Goal: Information Seeking & Learning: Learn about a topic

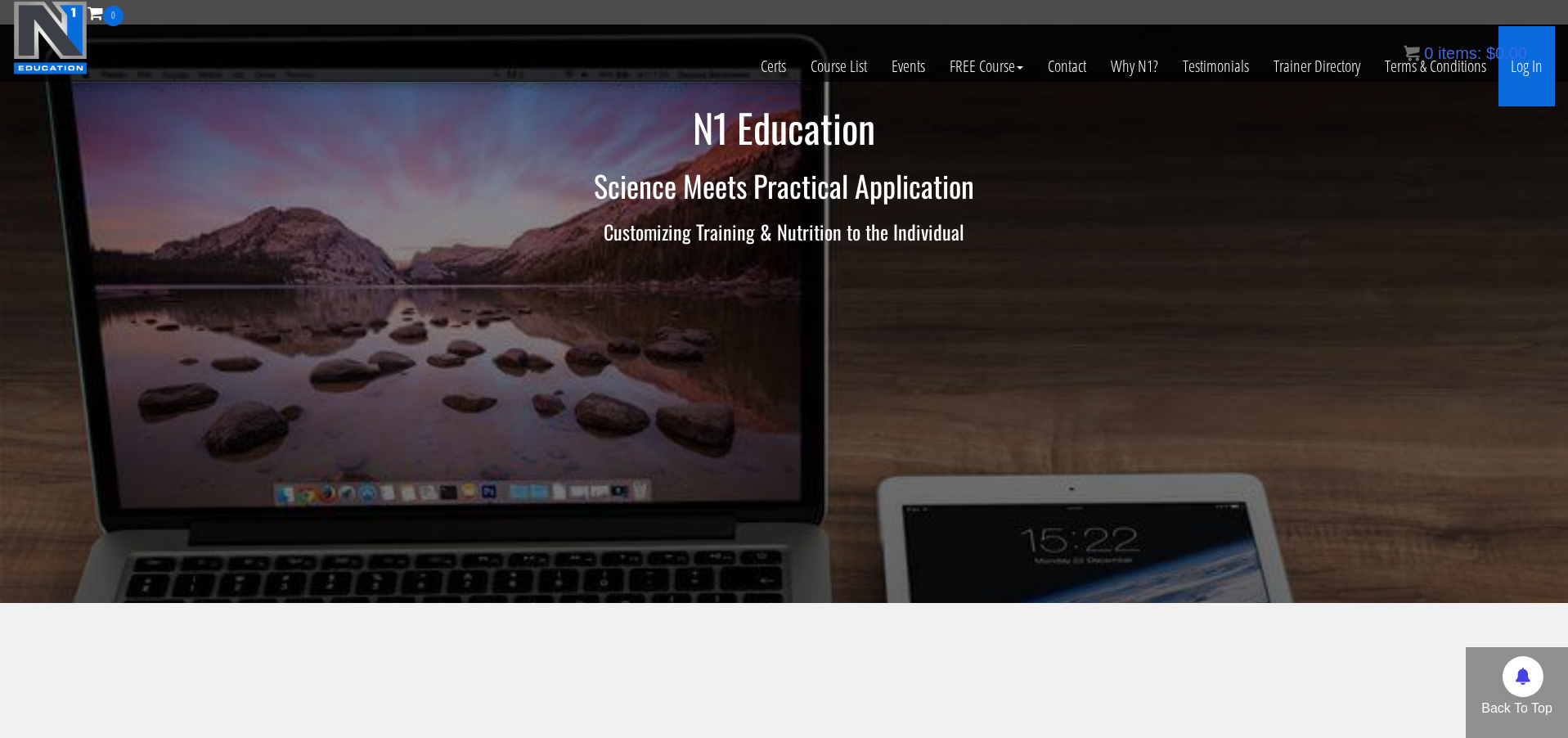
click at [1519, 67] on link "Log In" at bounding box center [1527, 66] width 57 height 80
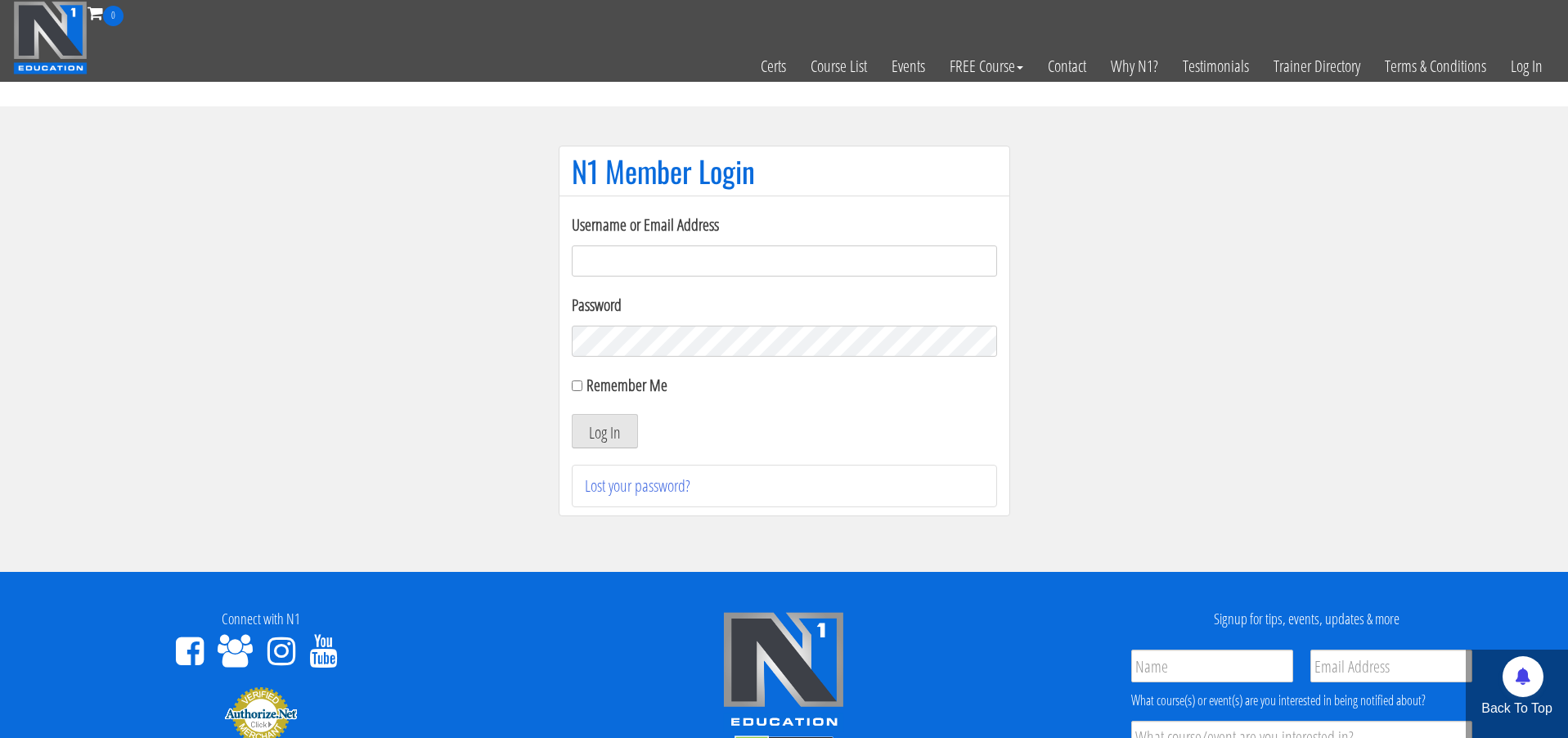
drag, startPoint x: 0, startPoint y: 0, endPoint x: 1021, endPoint y: 239, distance: 1048.6
click at [1170, 224] on section "N1 Member Login Username or Email Address Password Remember Me Log In Lost your…" at bounding box center [784, 338] width 1568 height 465
click at [676, 257] on input "Username or Email Address" at bounding box center [784, 261] width 425 height 31
type input "[PERSON_NAME][EMAIL_ADDRESS][DOMAIN_NAME]"
click at [603, 431] on button "Log In" at bounding box center [604, 432] width 66 height 35
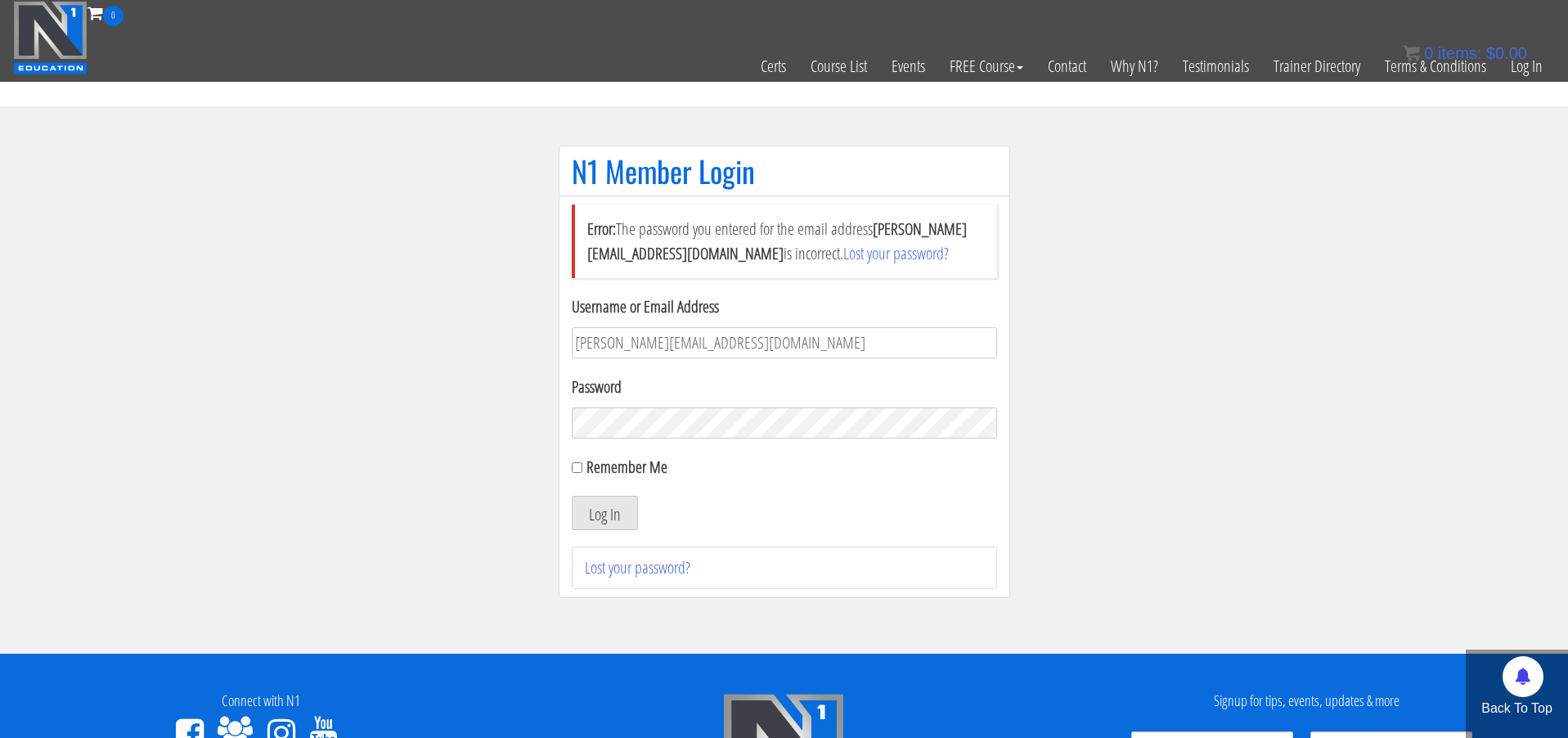
click at [603, 513] on button "Log In" at bounding box center [604, 513] width 66 height 35
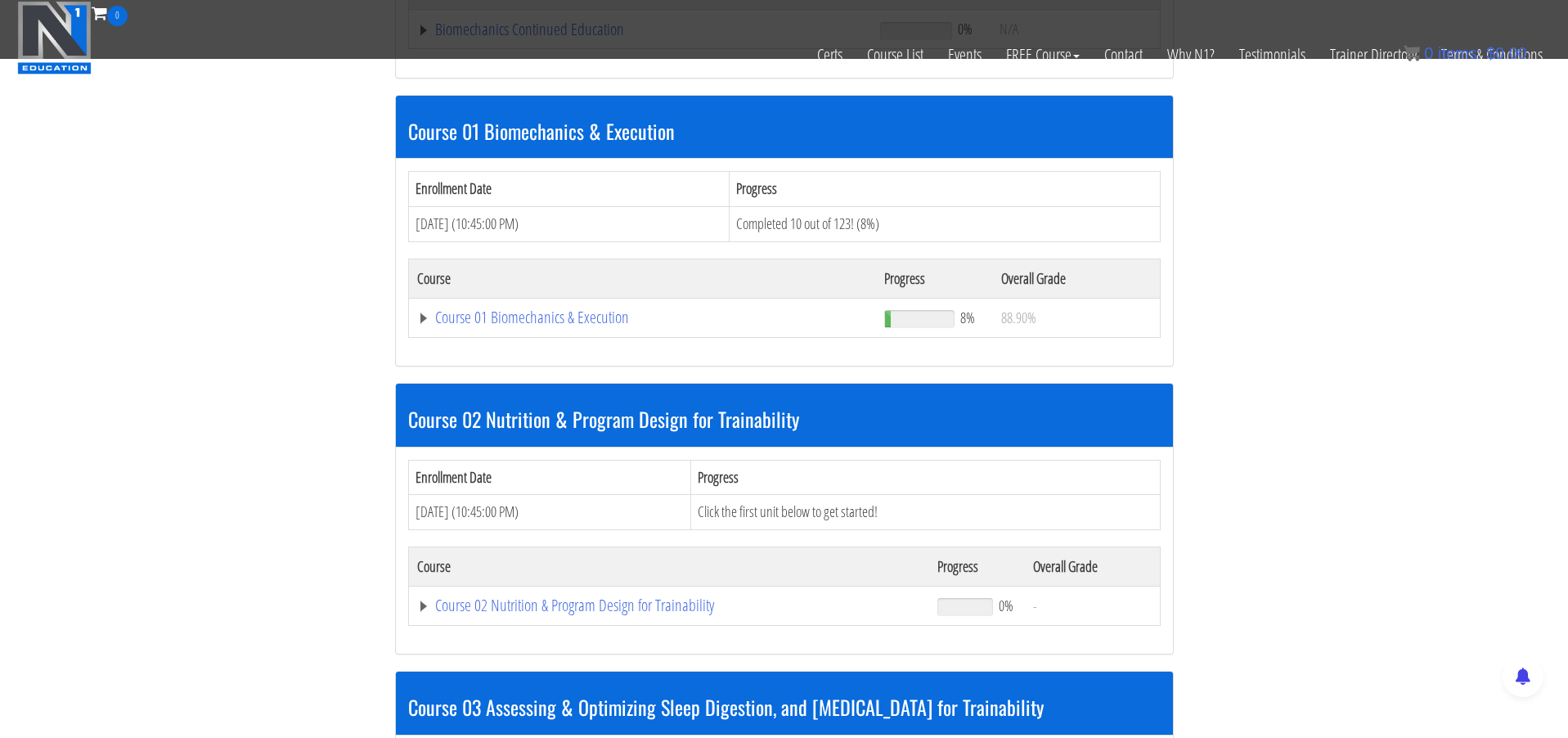
scroll to position [447, 0]
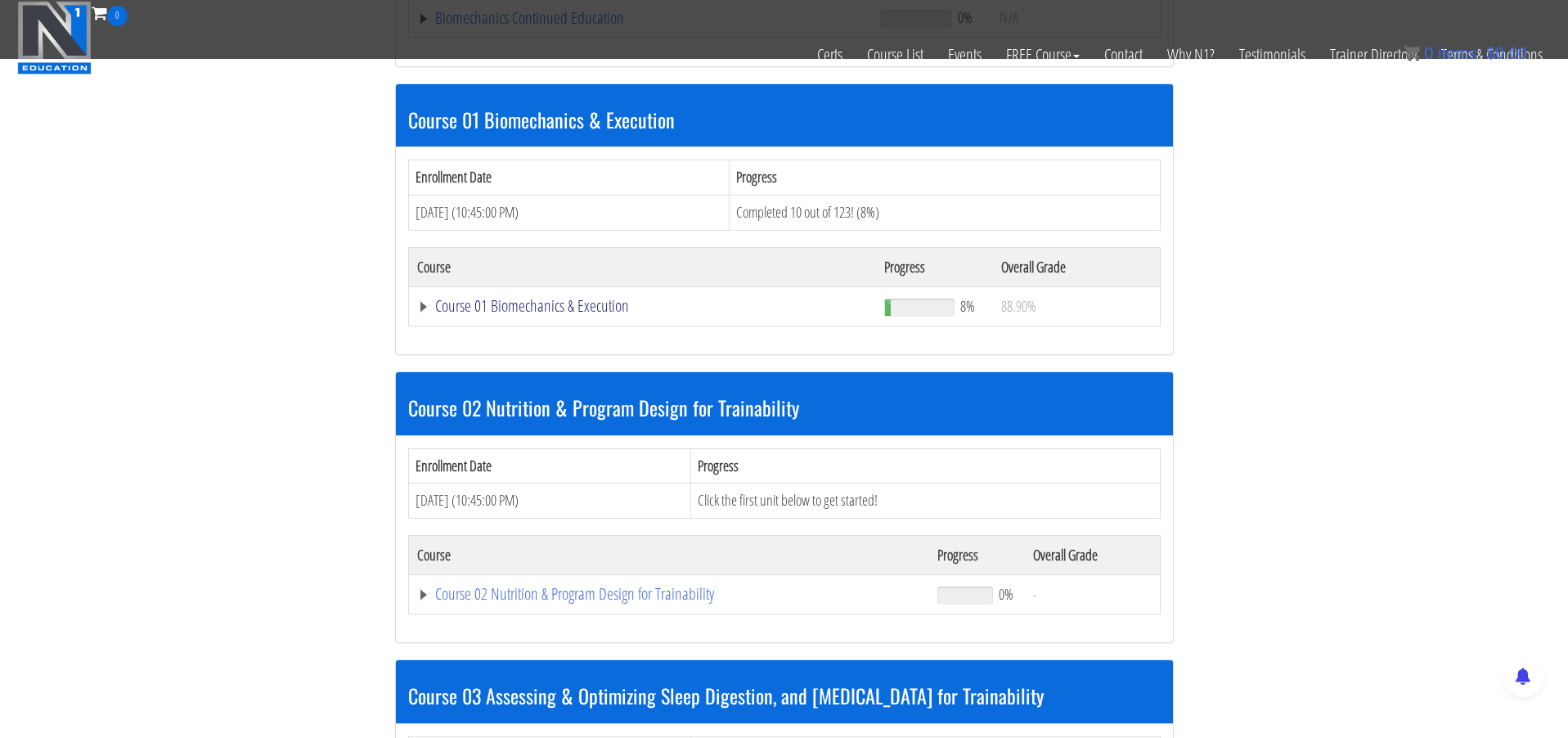
click at [576, 301] on link "Course 01 Biomechanics & Execution" at bounding box center [643, 305] width 452 height 16
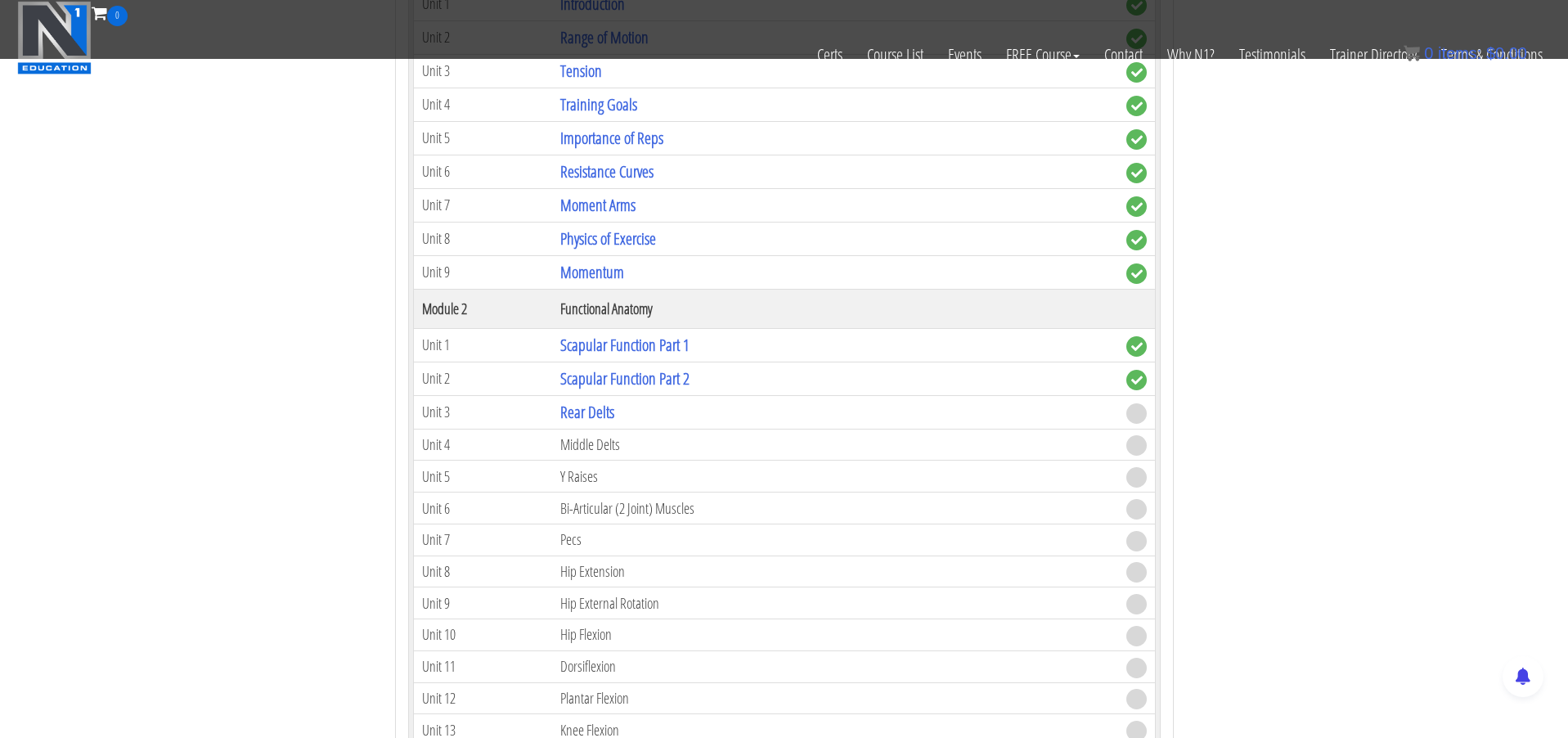
scroll to position [830, 0]
click at [583, 410] on link "Rear Delts" at bounding box center [588, 411] width 54 height 22
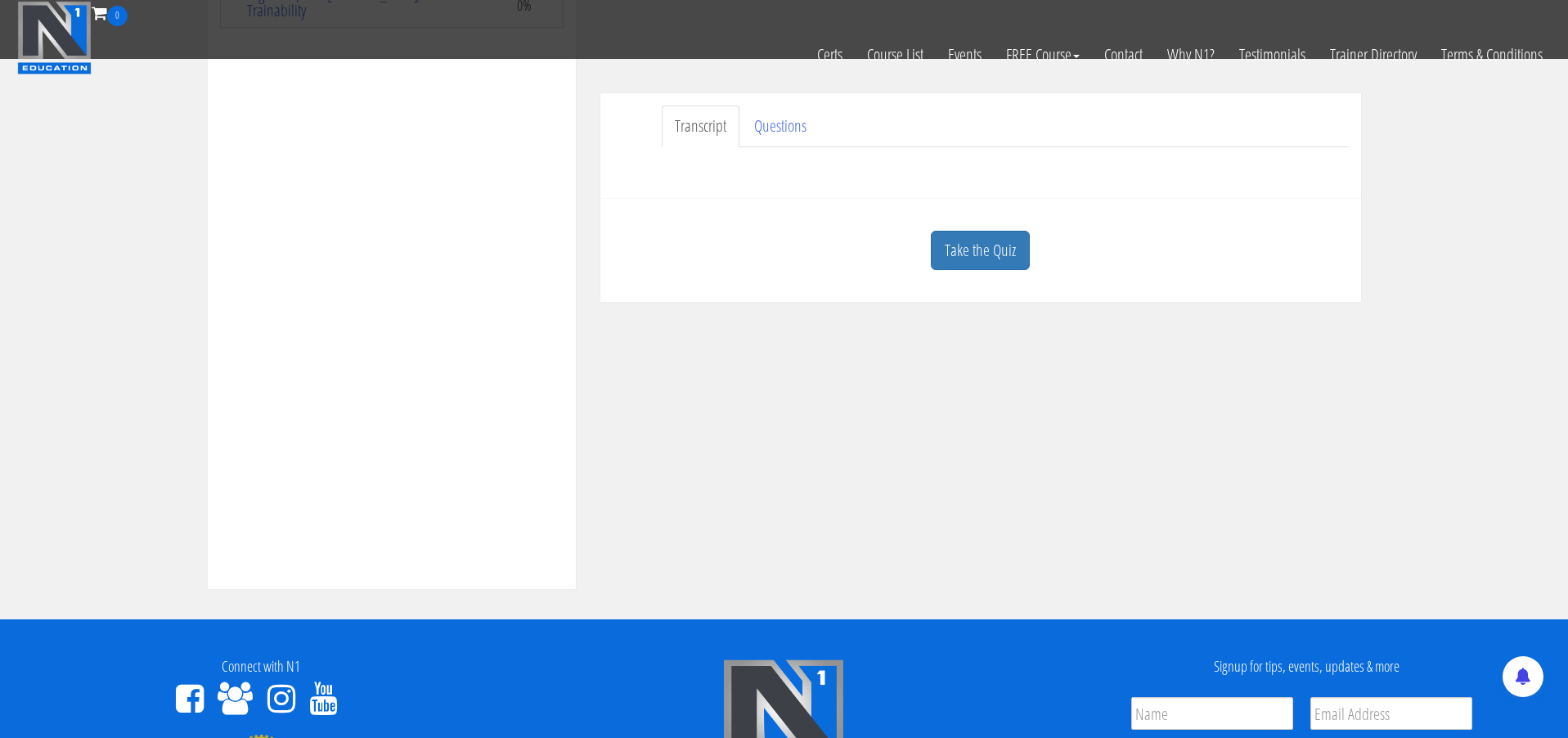
scroll to position [460, 0]
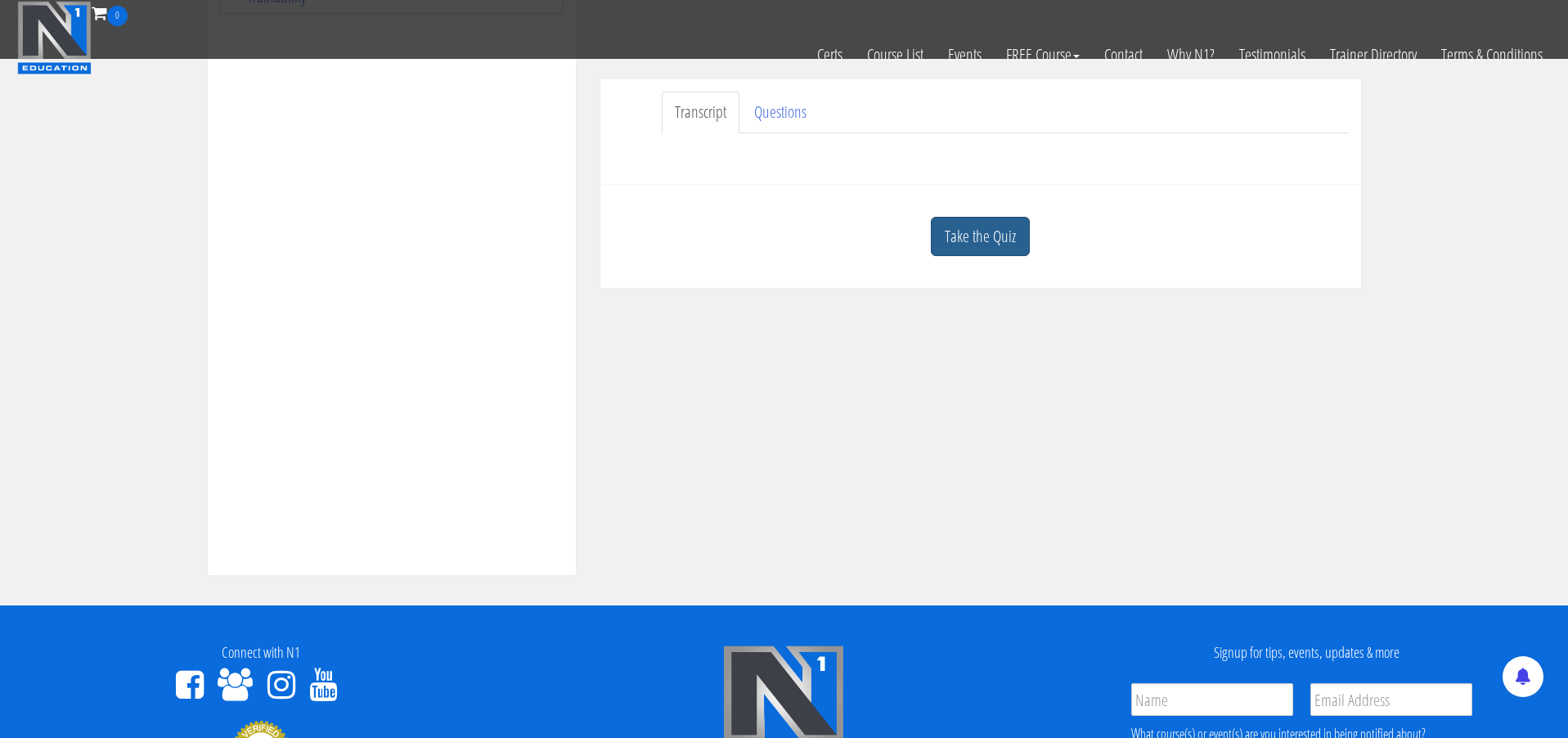
click at [988, 230] on link "Take the Quiz" at bounding box center [980, 237] width 99 height 40
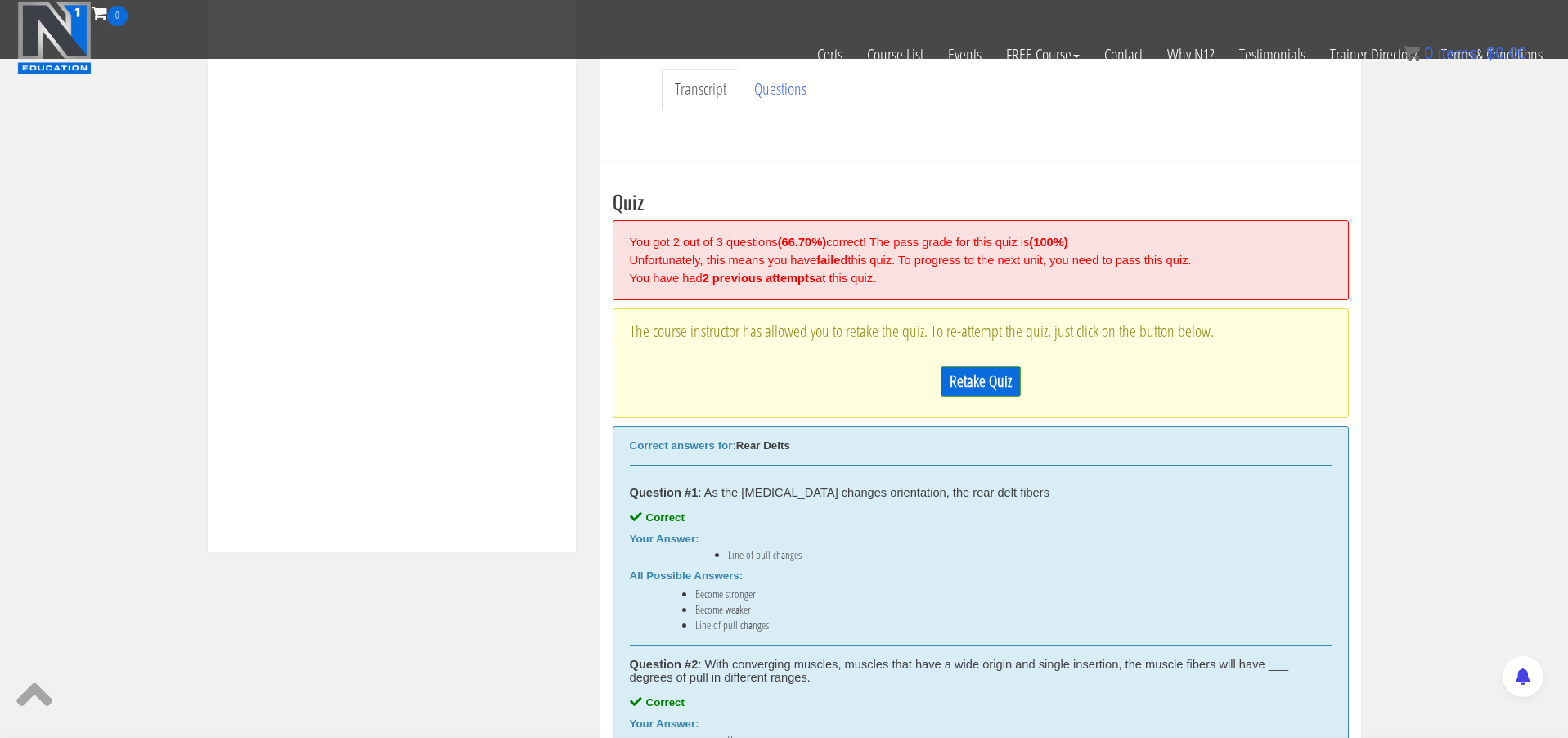
scroll to position [493, 0]
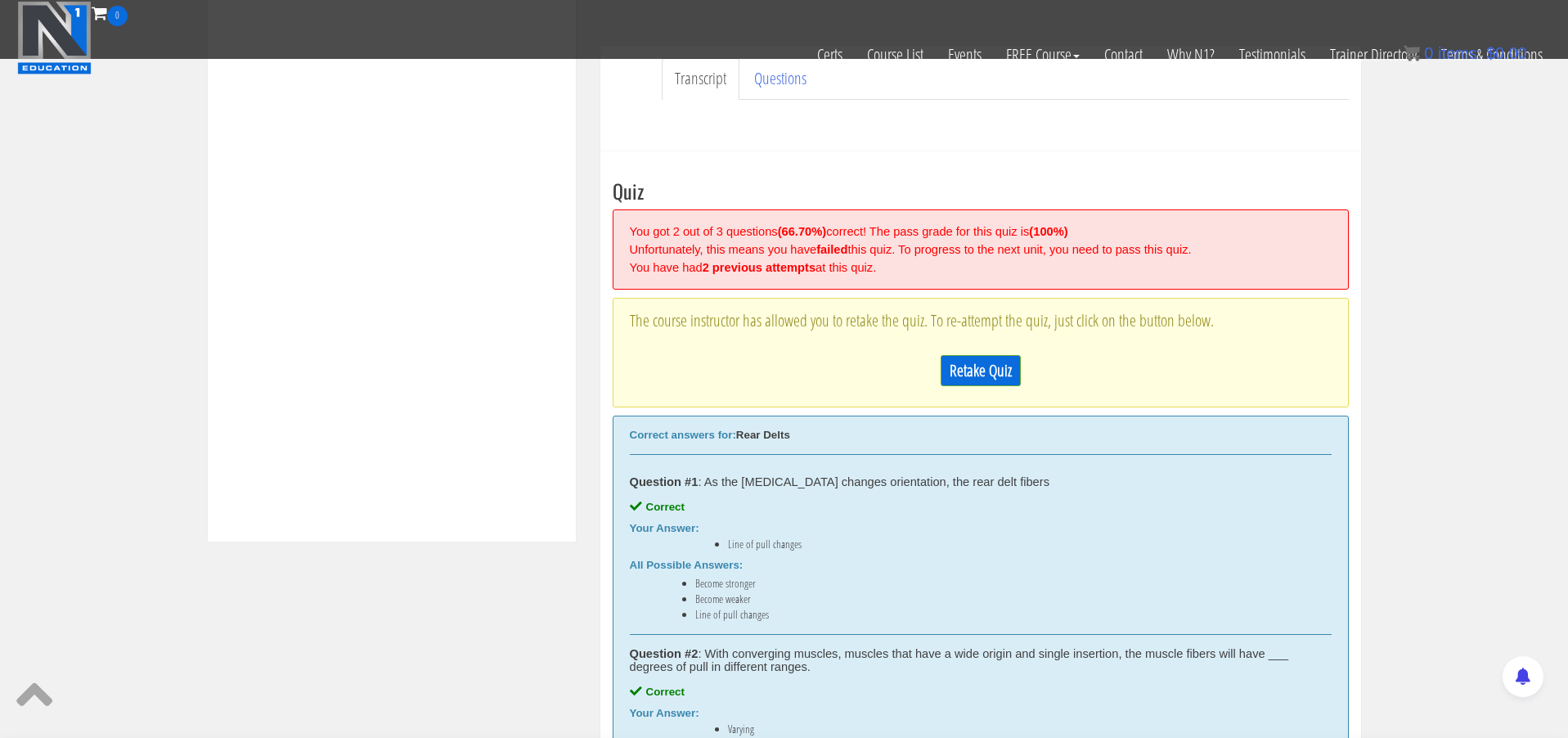
click at [1010, 377] on link "Retake Quiz" at bounding box center [980, 370] width 80 height 31
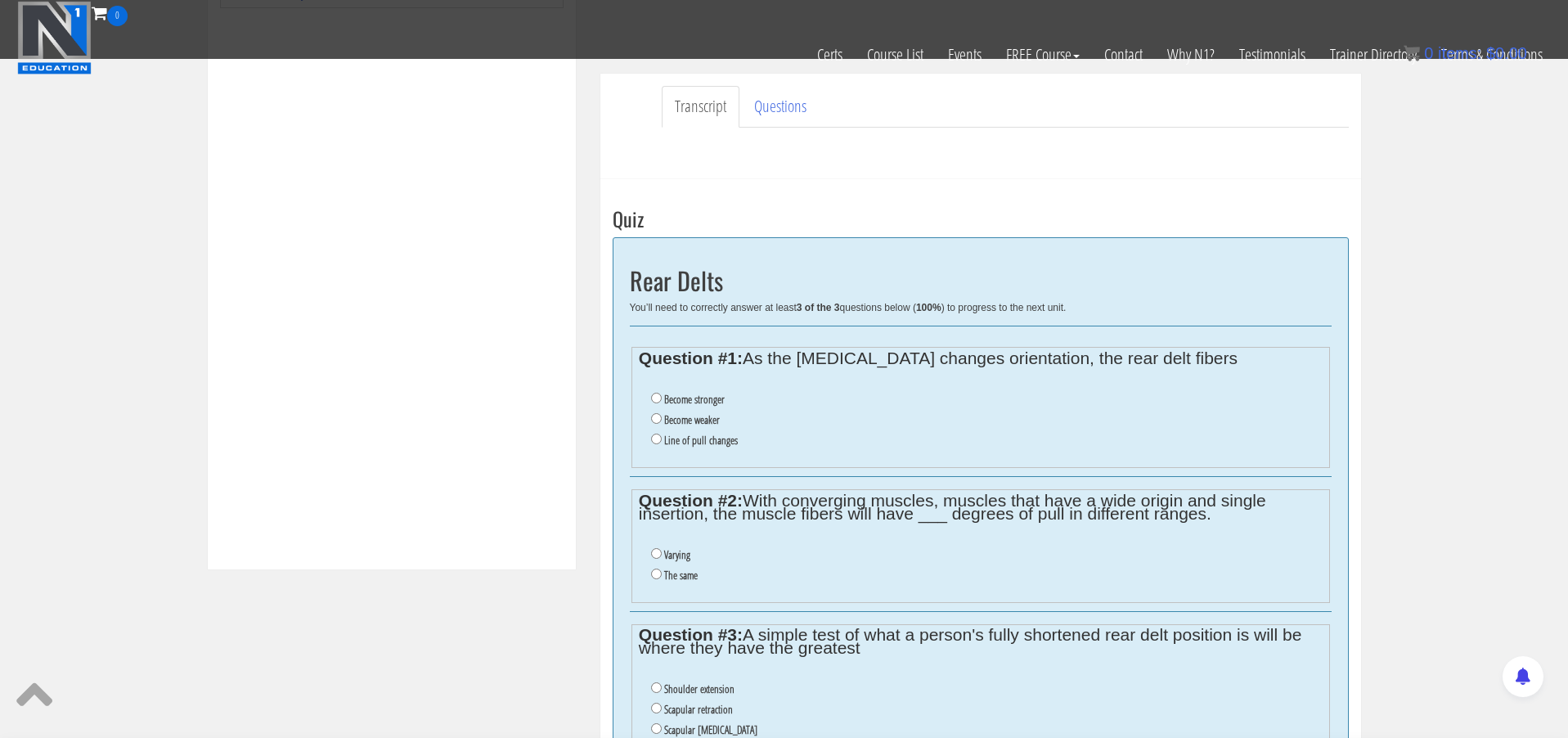
scroll to position [468, 0]
click at [657, 431] on input "Line of pull changes" at bounding box center [656, 435] width 11 height 11
radio input "true"
click at [652, 545] on input "Varying" at bounding box center [656, 550] width 11 height 11
radio input "true"
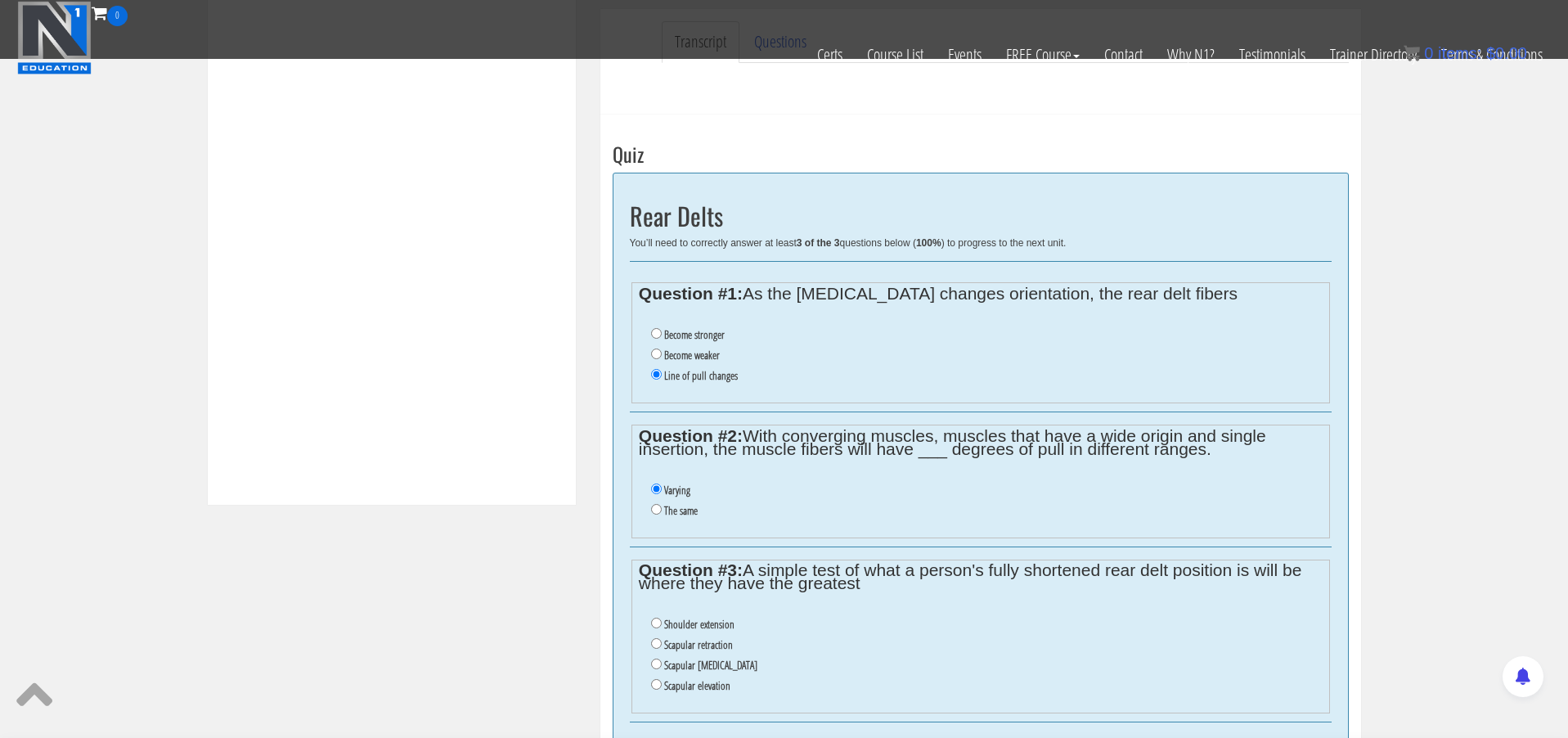
scroll to position [548, 0]
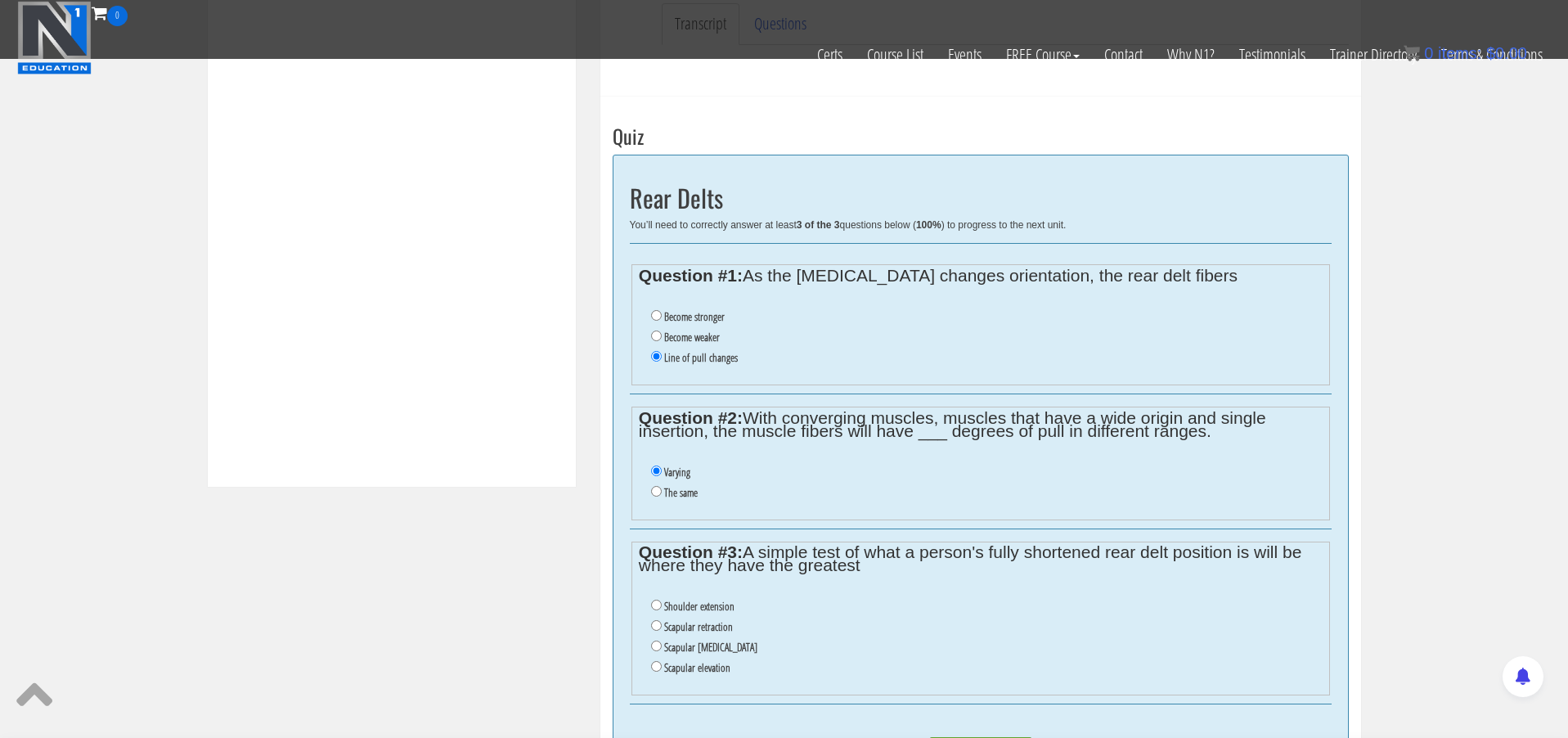
click at [656, 599] on input "Shoulder extension" at bounding box center [656, 604] width 11 height 11
radio input "true"
click at [959, 737] on input "Submit Answers" at bounding box center [980, 752] width 103 height 31
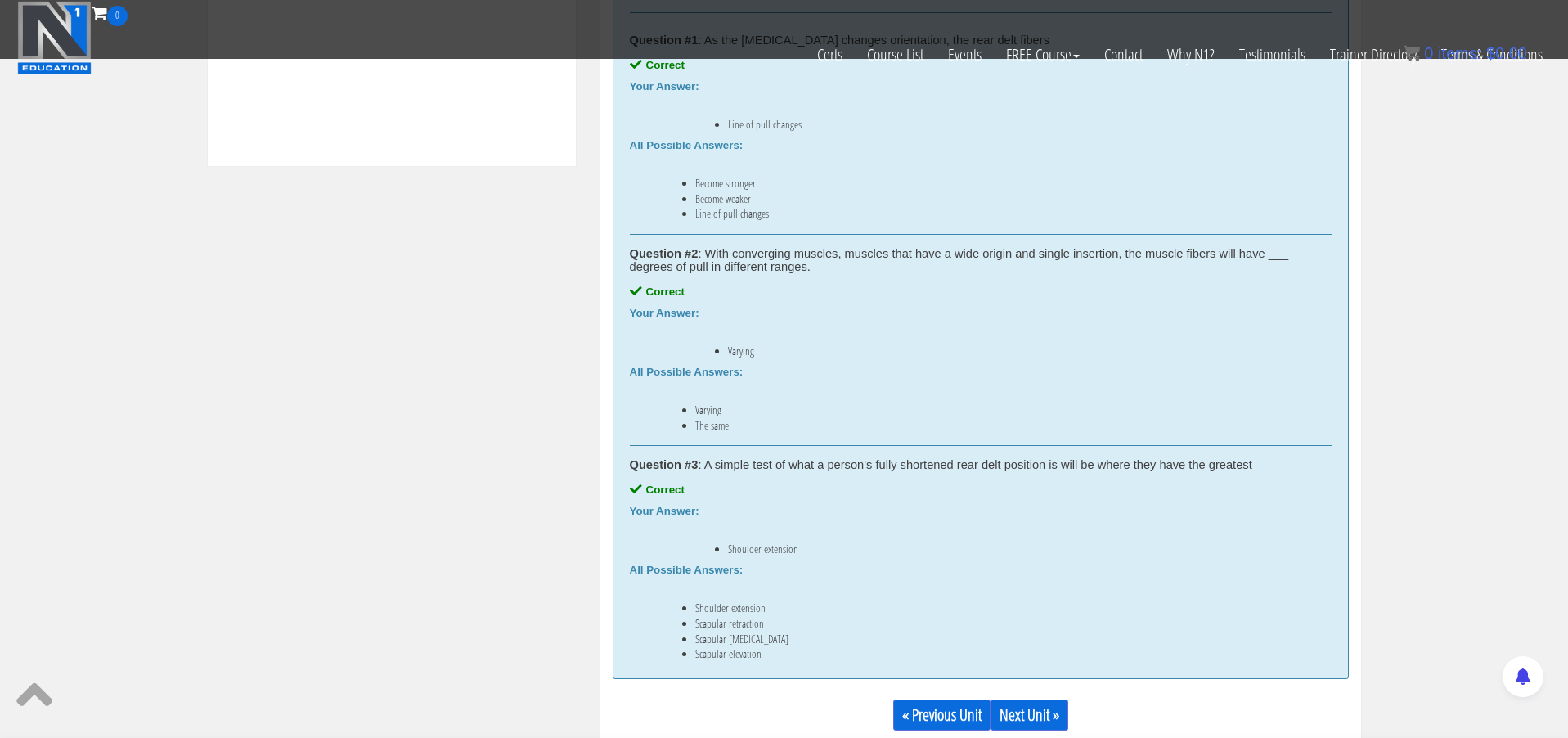
scroll to position [870, 0]
click at [1026, 712] on link "Next Unit »" at bounding box center [1029, 713] width 78 height 31
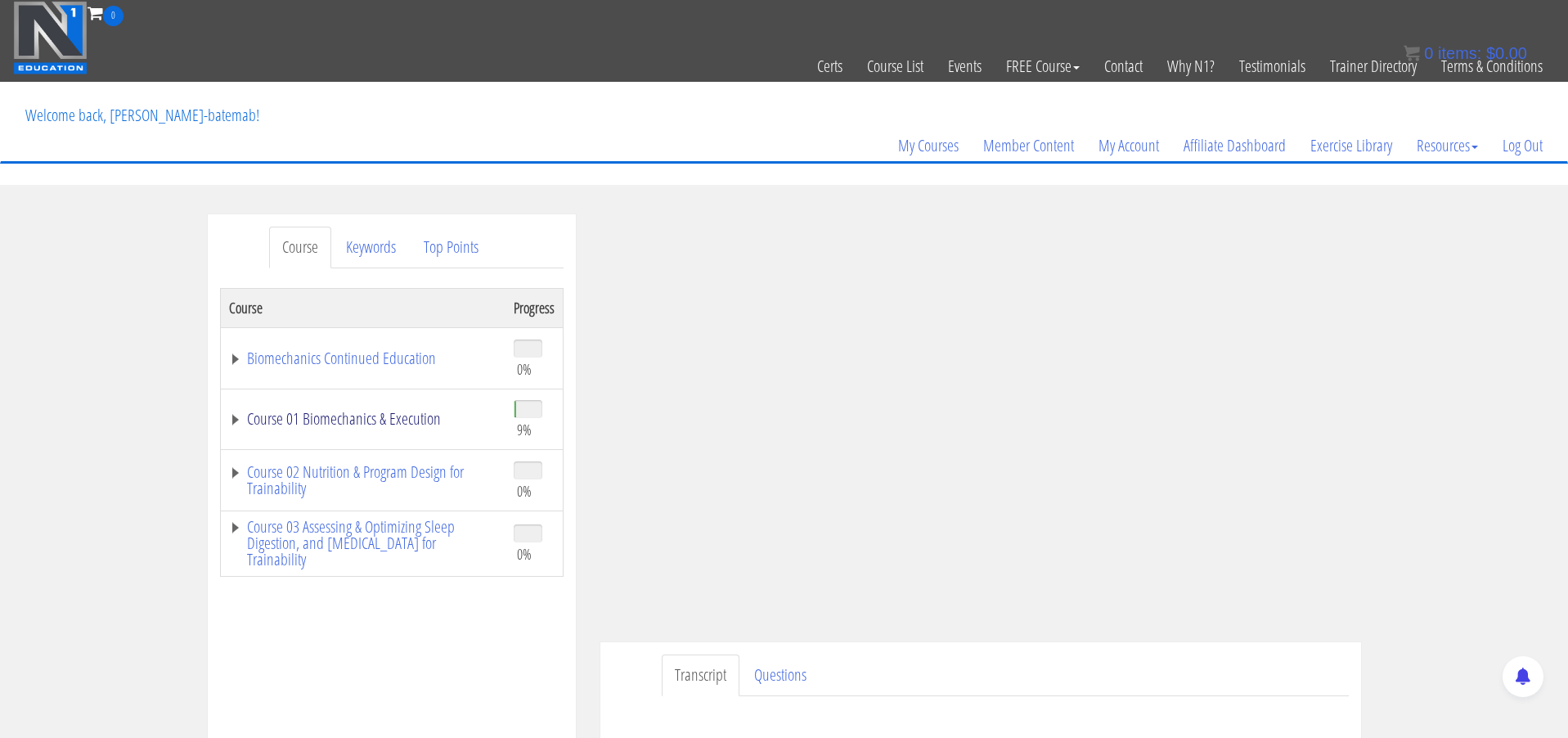
click at [312, 415] on link "Course 01 Biomechanics & Execution" at bounding box center [363, 418] width 268 height 16
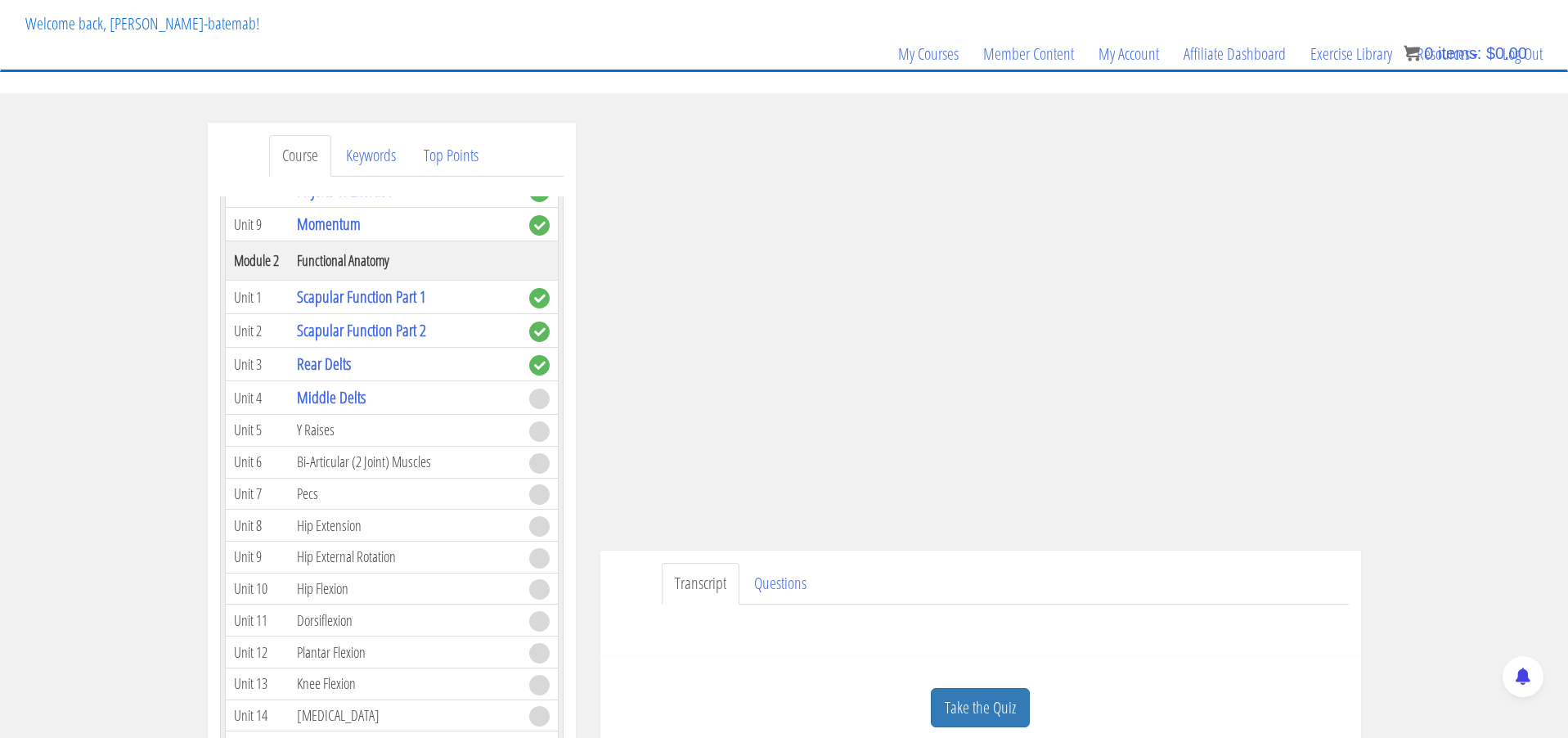
scroll to position [95, 0]
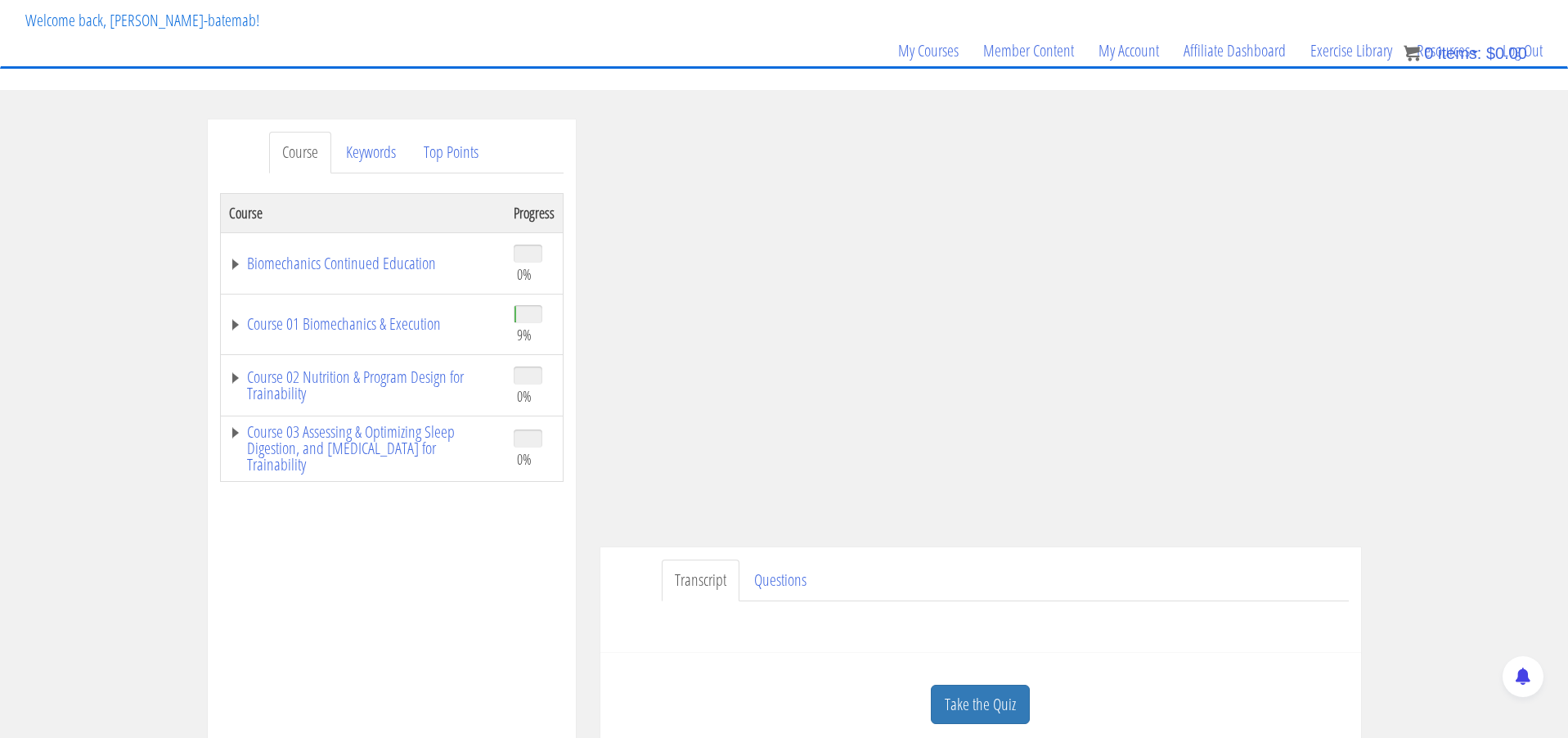
scroll to position [92, 0]
drag, startPoint x: 1481, startPoint y: 360, endPoint x: 1383, endPoint y: 580, distance: 240.8
click at [1383, 580] on div "Course Keywords Top Points Course Progress Biomechanics Continued Education 0% …" at bounding box center [784, 584] width 1568 height 924
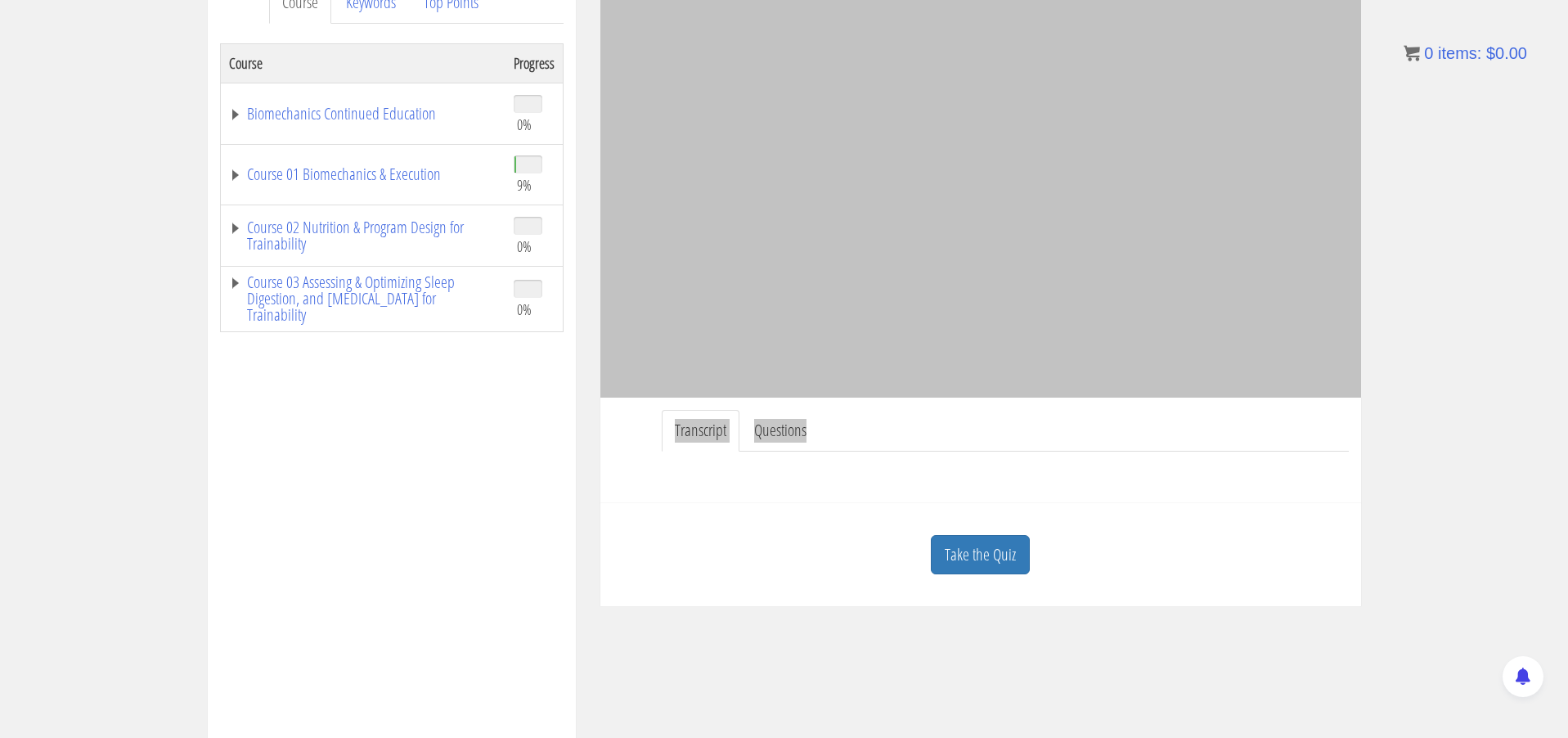
scroll to position [251, 0]
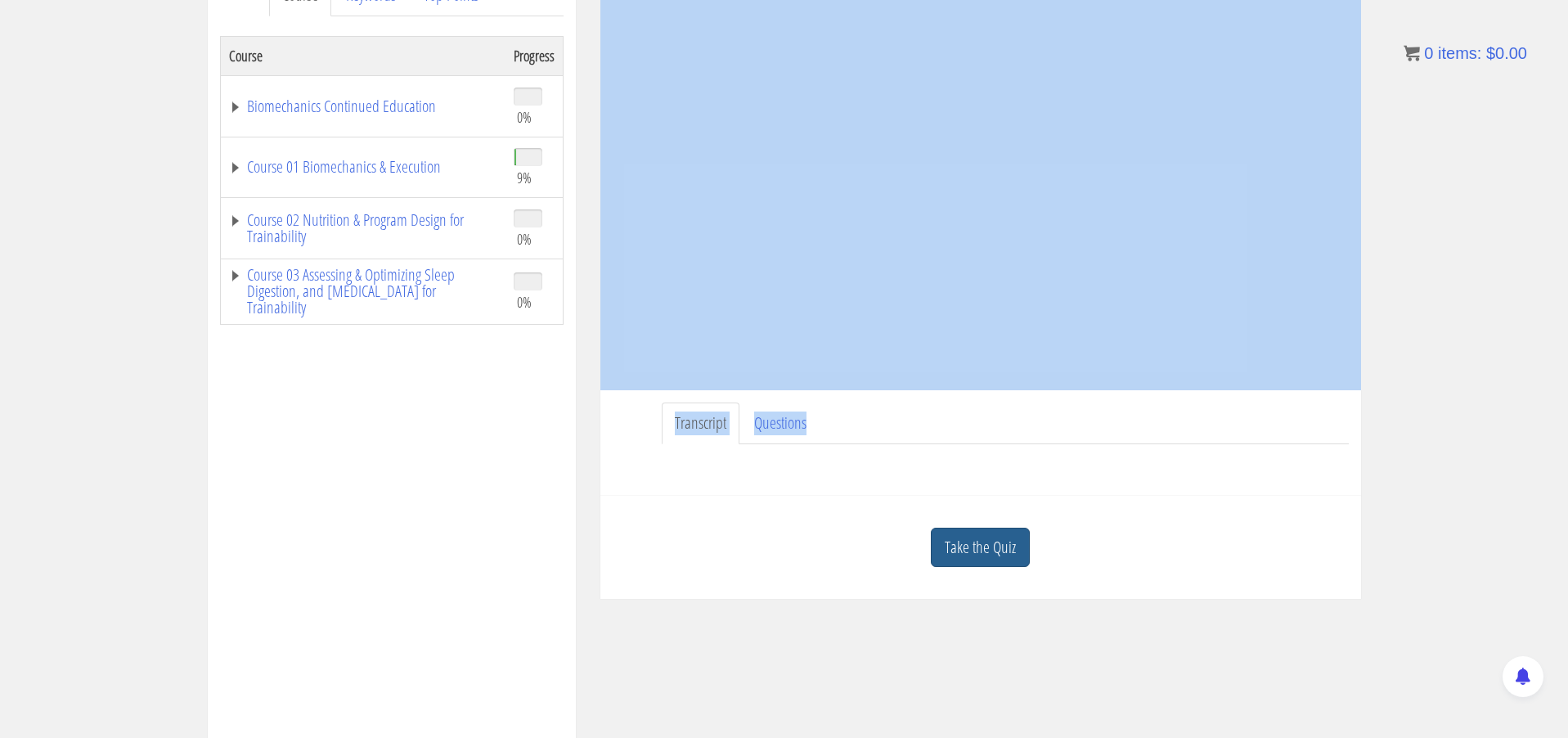
click at [1010, 542] on link "Take the Quiz" at bounding box center [980, 548] width 99 height 40
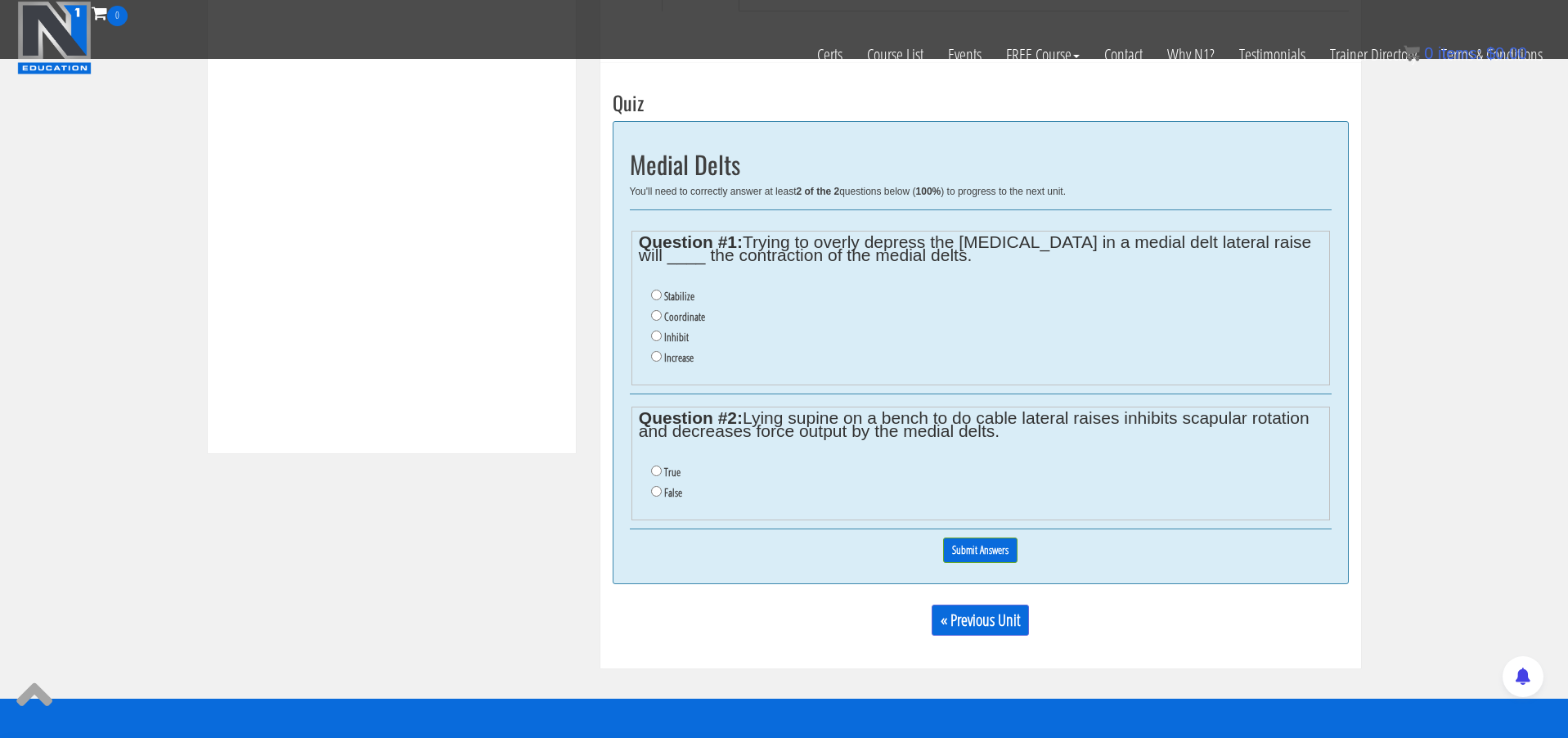
scroll to position [582, 0]
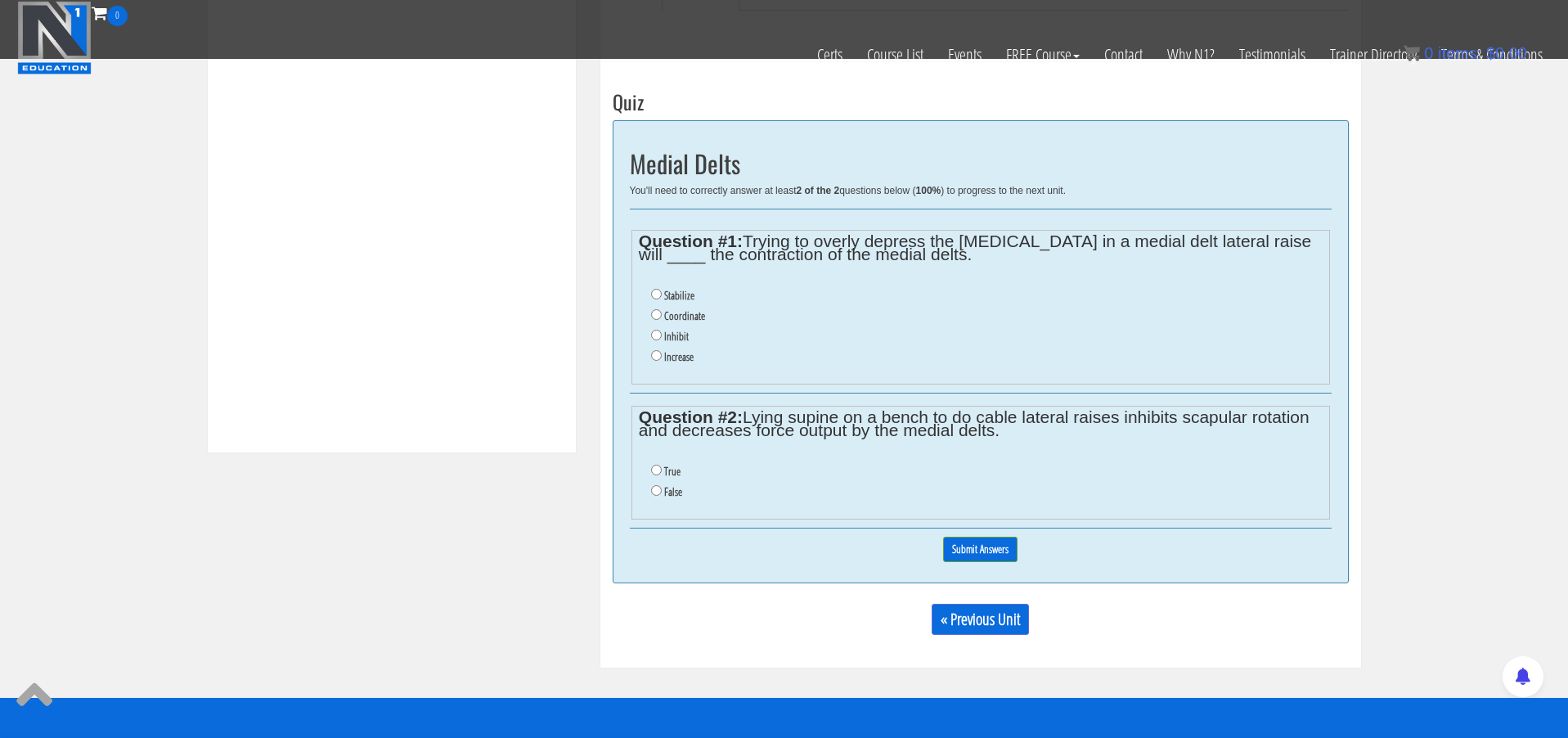
click at [657, 329] on input "Inhibit" at bounding box center [656, 334] width 11 height 11
radio input "true"
click at [659, 464] on input "True" at bounding box center [656, 469] width 11 height 11
radio input "true"
click at [986, 538] on input "Submit Answers" at bounding box center [980, 549] width 74 height 25
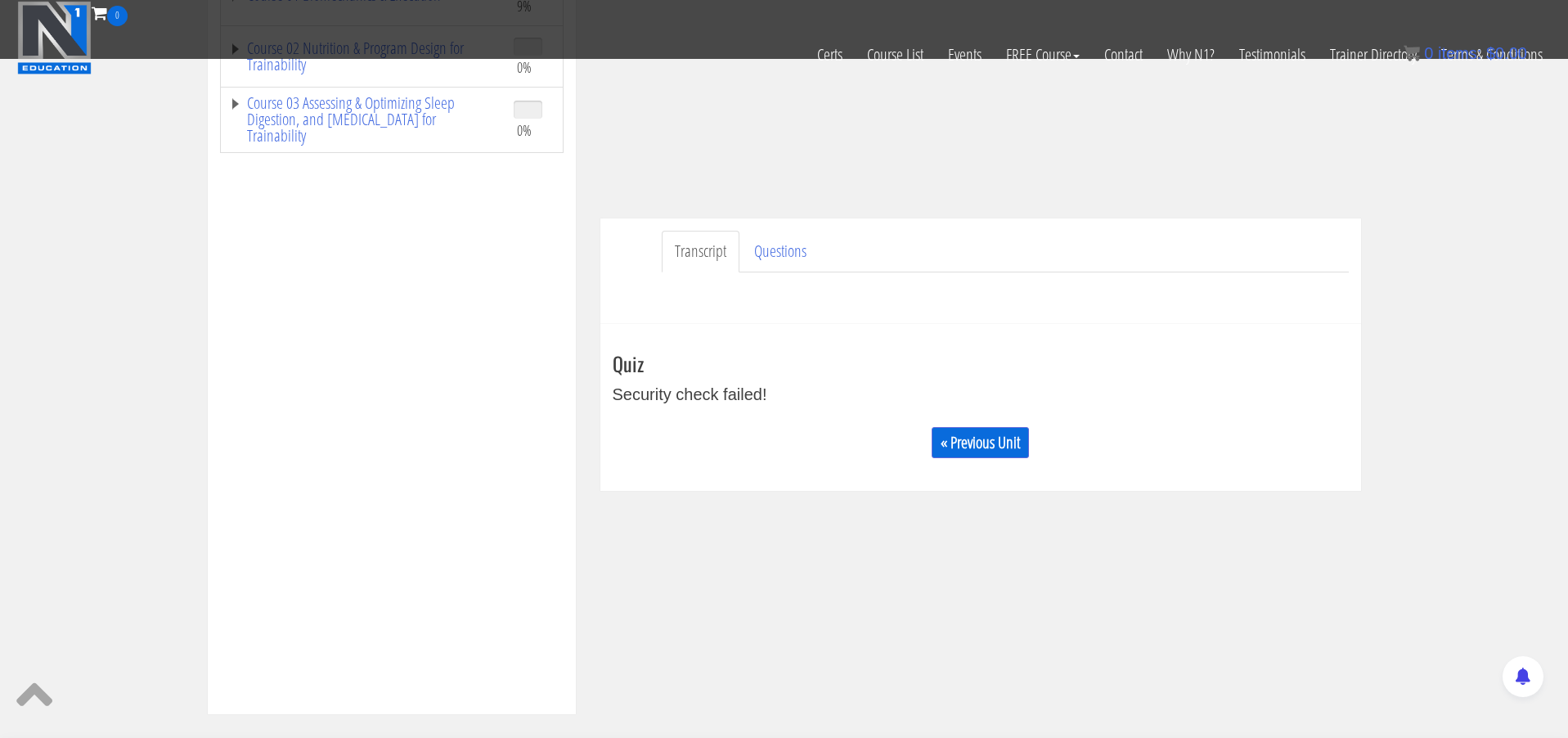
scroll to position [327, 0]
click at [754, 236] on link "Questions" at bounding box center [780, 245] width 78 height 41
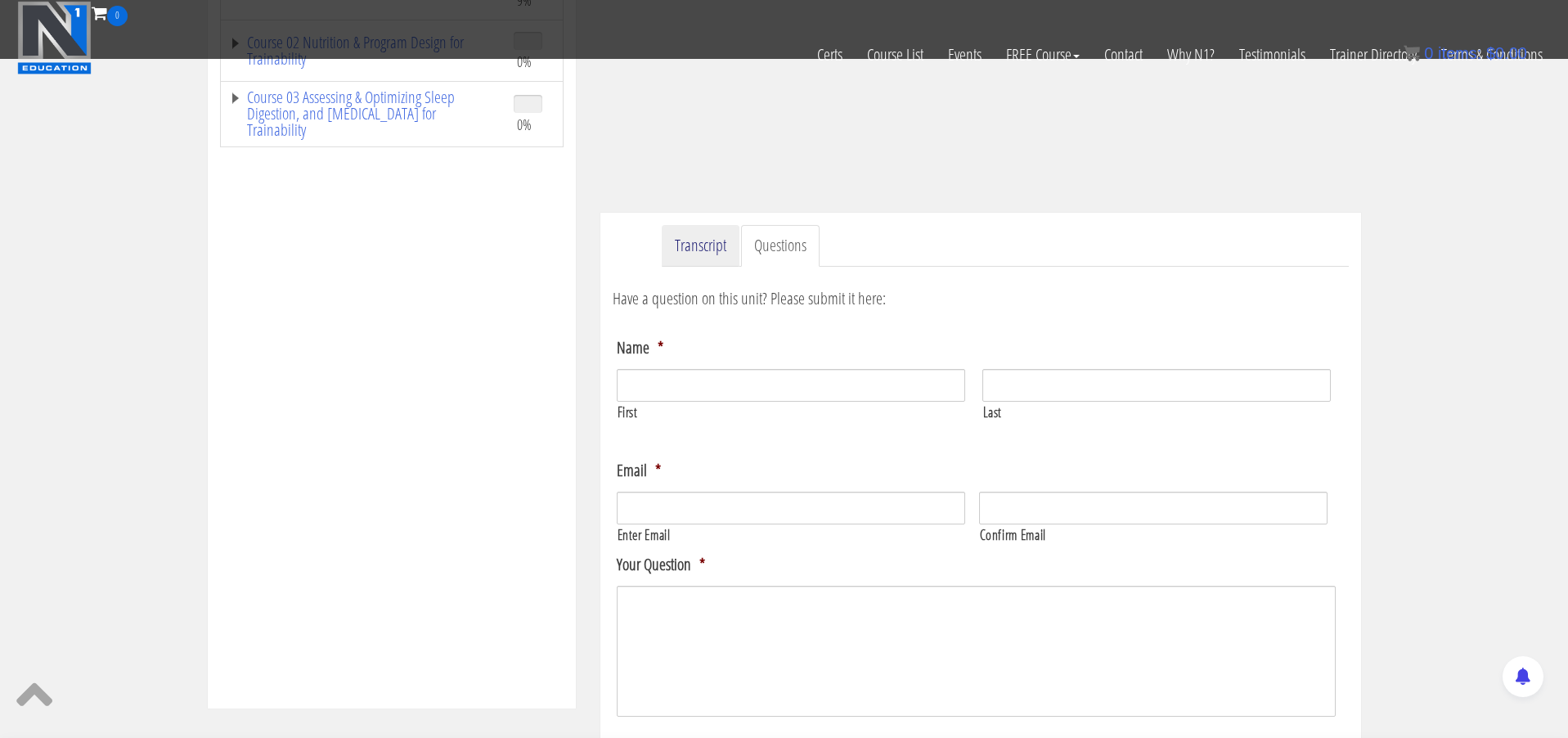
click at [704, 243] on link "Transcript" at bounding box center [701, 245] width 78 height 41
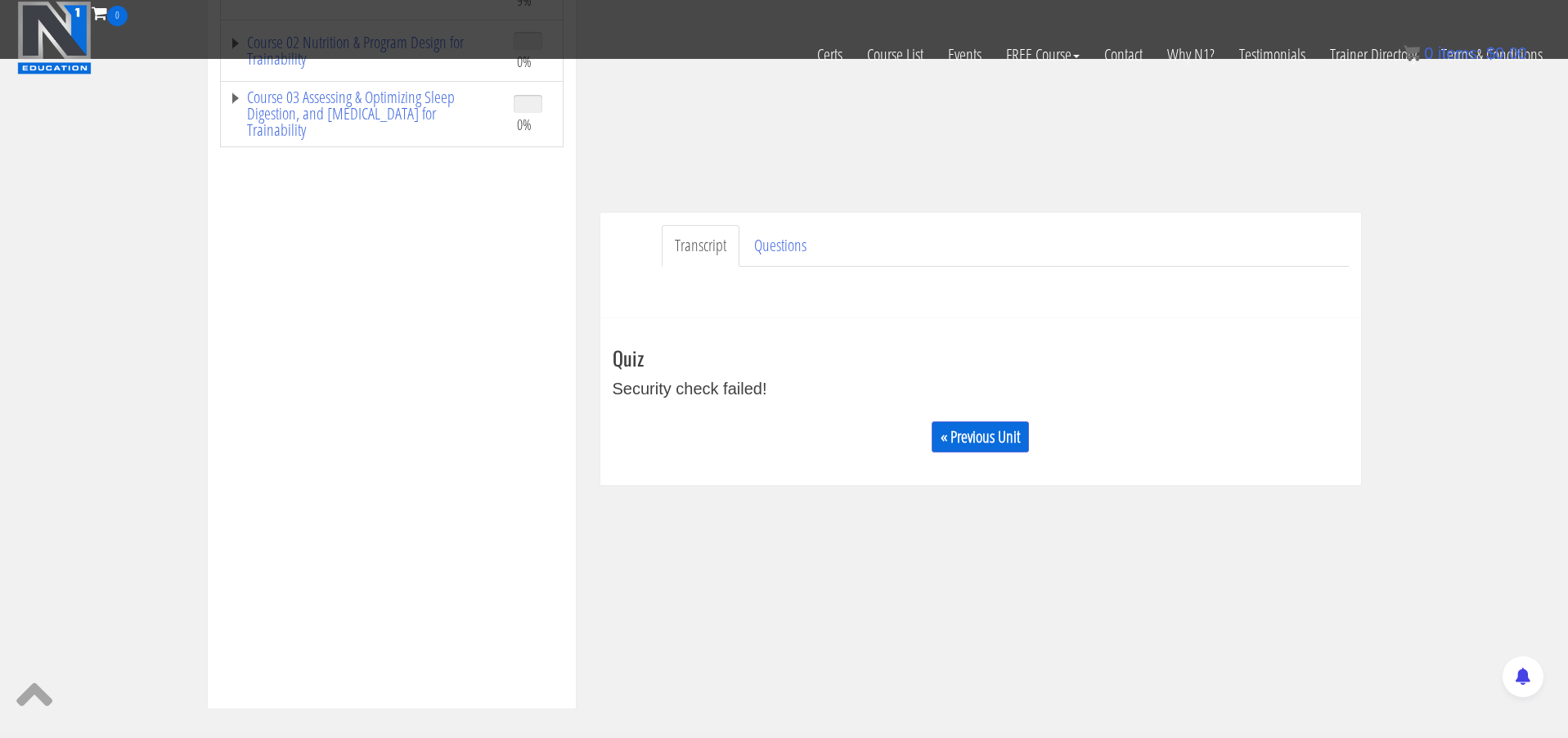
click at [747, 371] on div "Quiz Security check failed! « Previous Unit Notes Create a new note + File Edit…" at bounding box center [981, 406] width 736 height 118
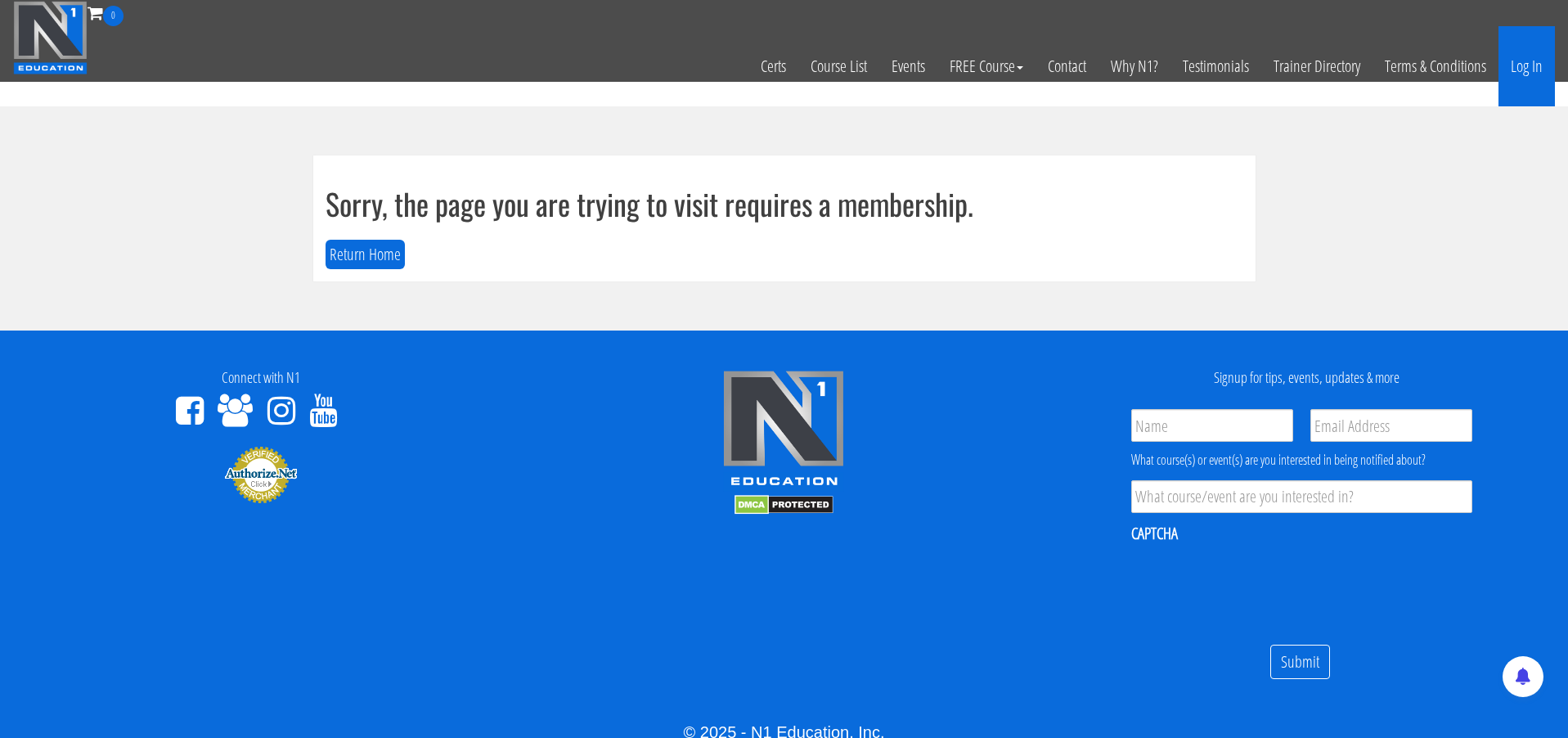
scroll to position [1, 1]
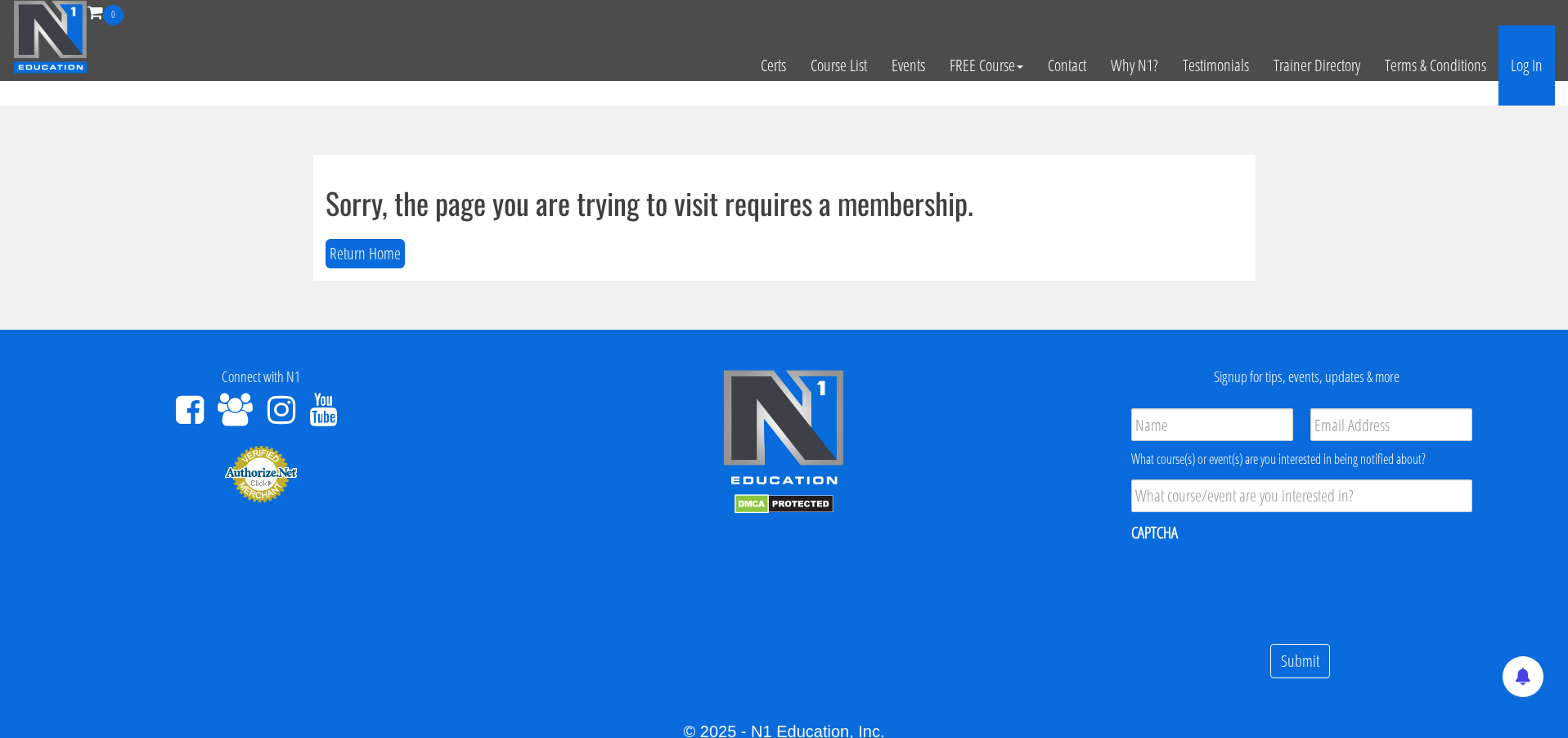
click at [1513, 69] on link "Log In" at bounding box center [1527, 65] width 57 height 80
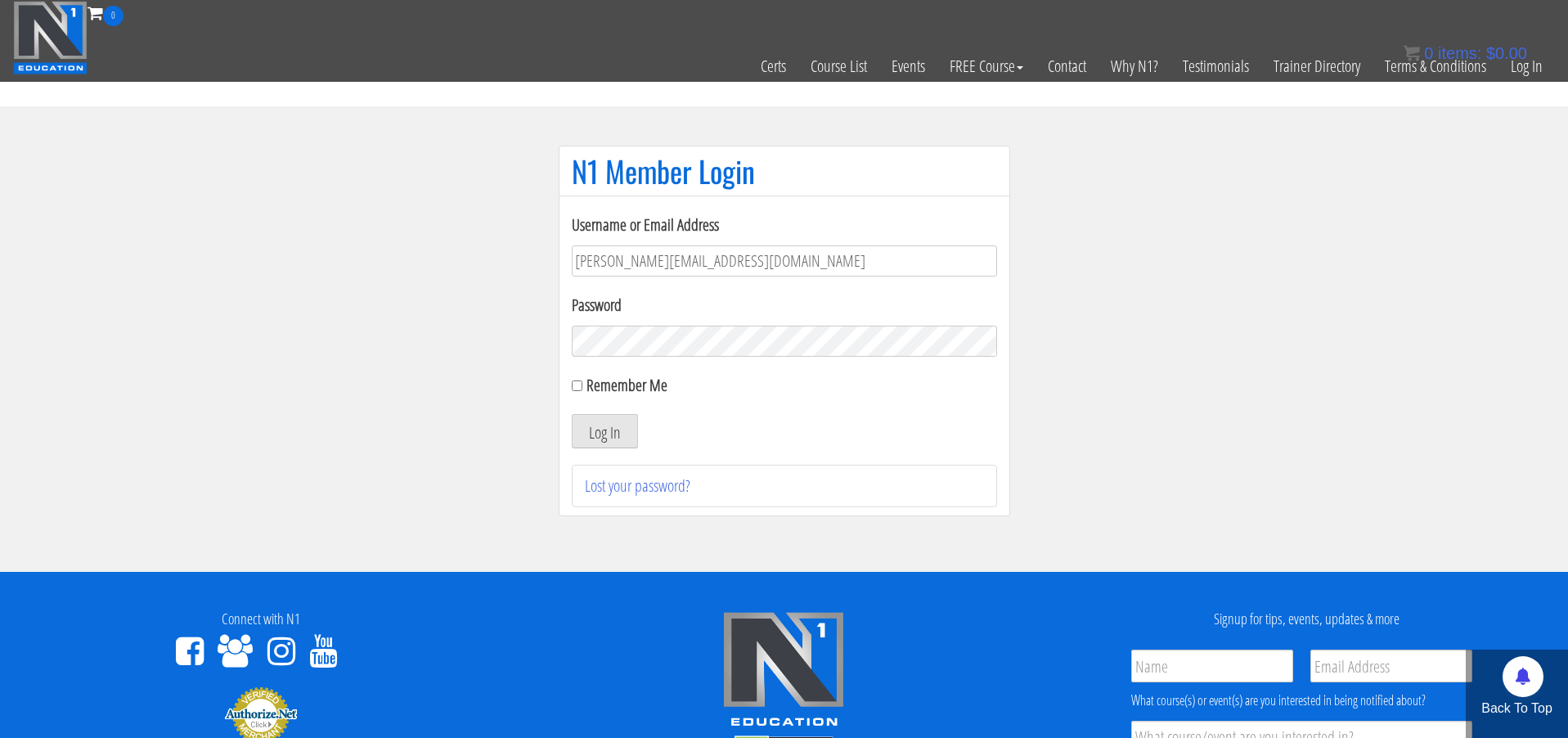
type input "k.bateman.320@gmail.com"
click at [603, 431] on button "Log In" at bounding box center [604, 432] width 66 height 35
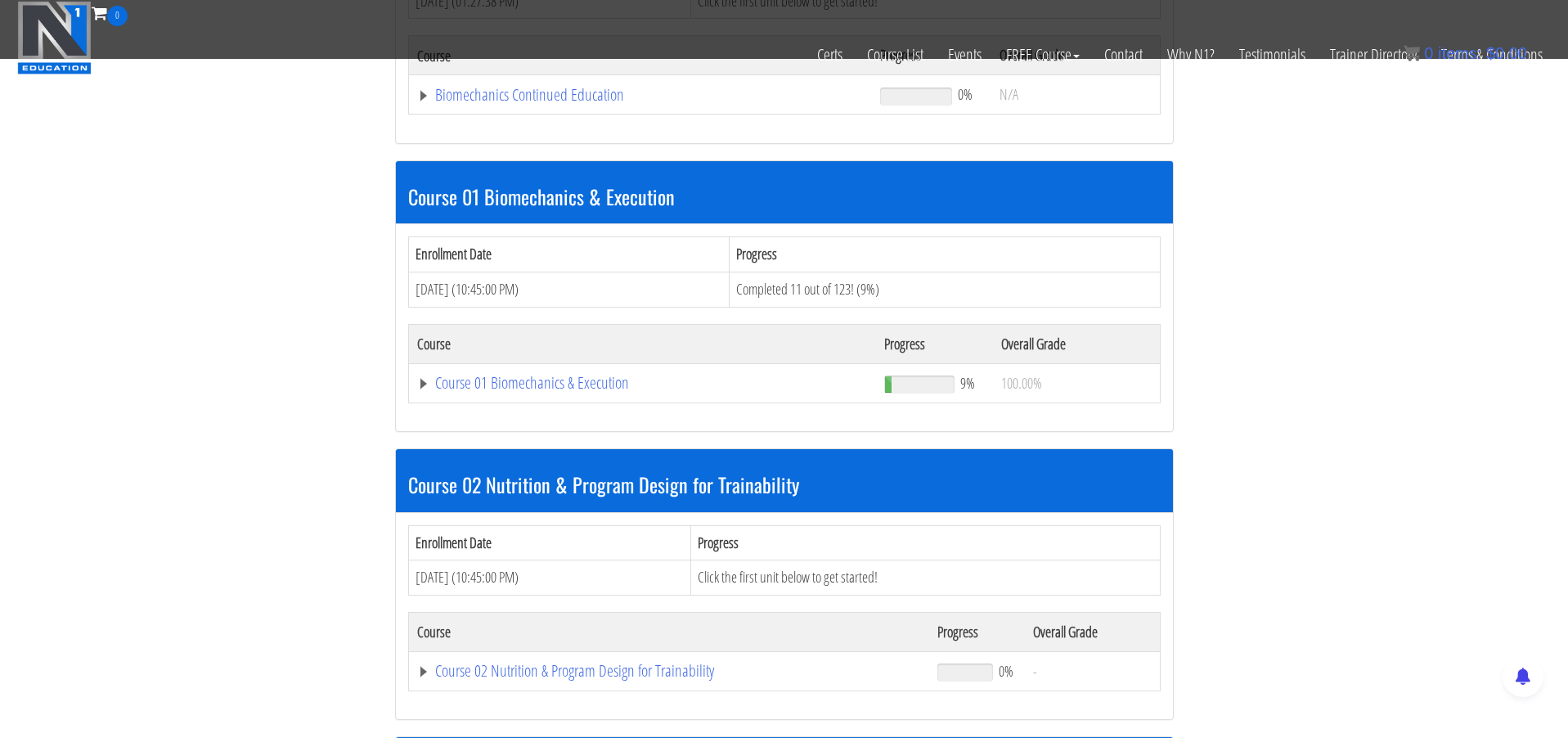
scroll to position [382, 0]
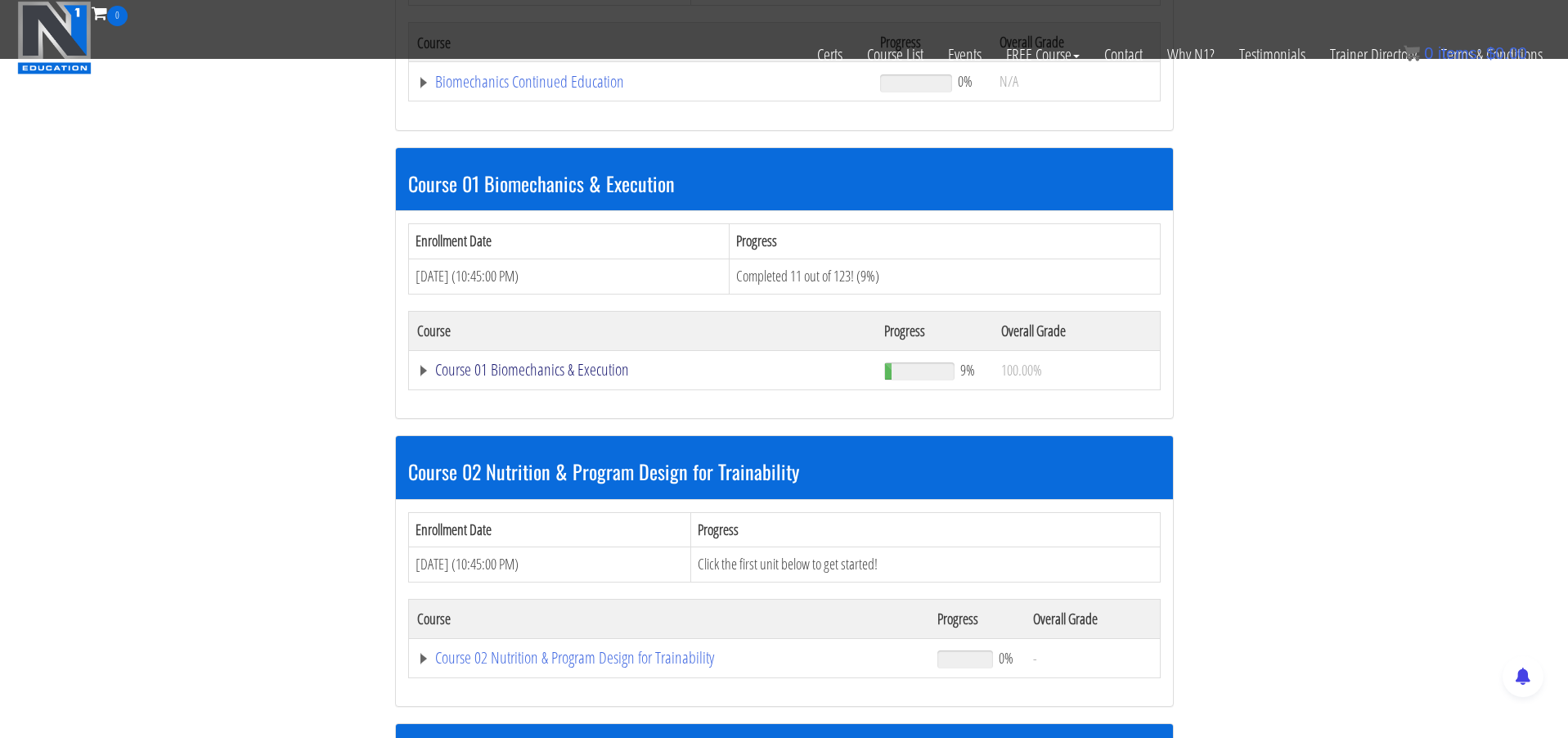
click at [480, 367] on link "Course 01 Biomechanics & Execution" at bounding box center [643, 369] width 452 height 16
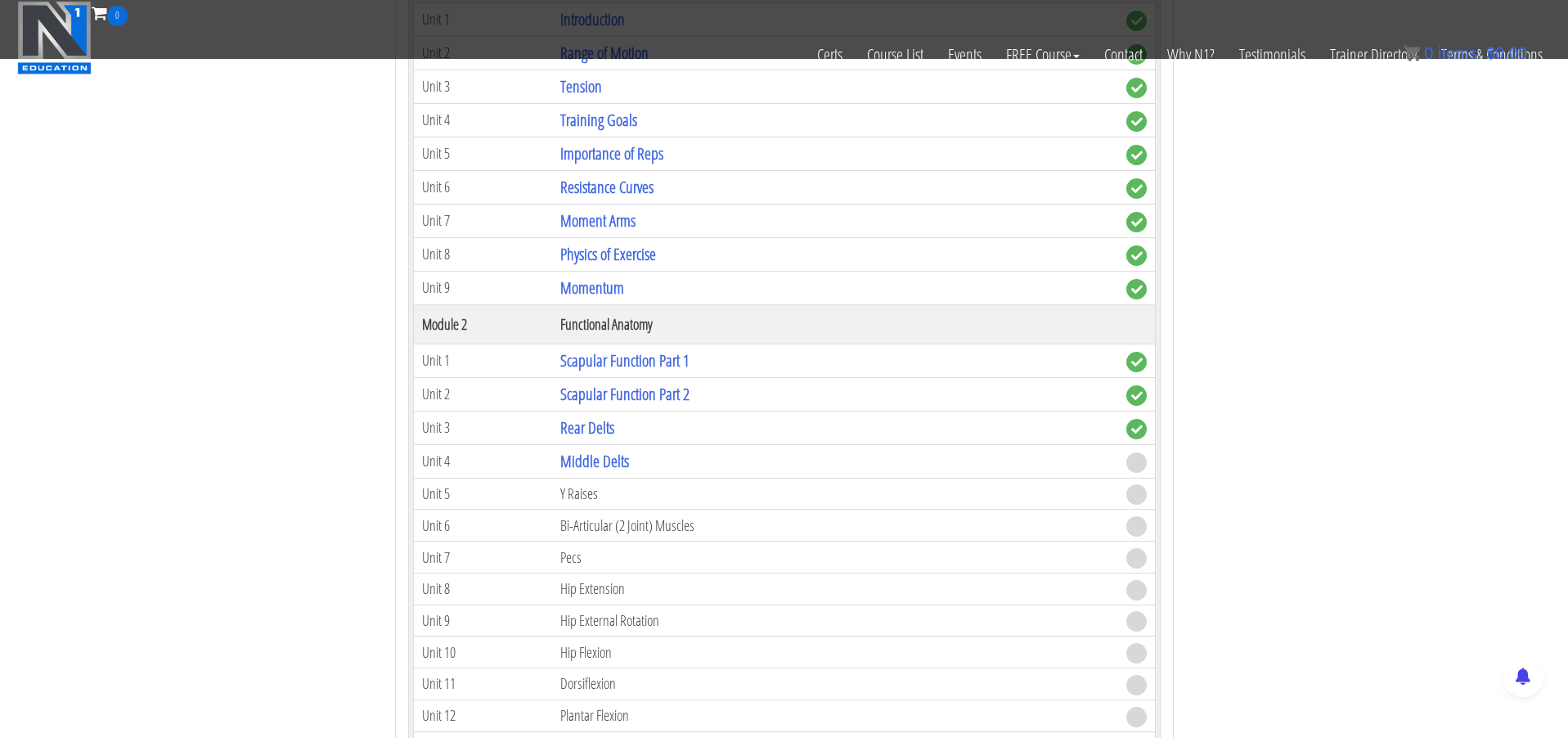
scroll to position [823, 0]
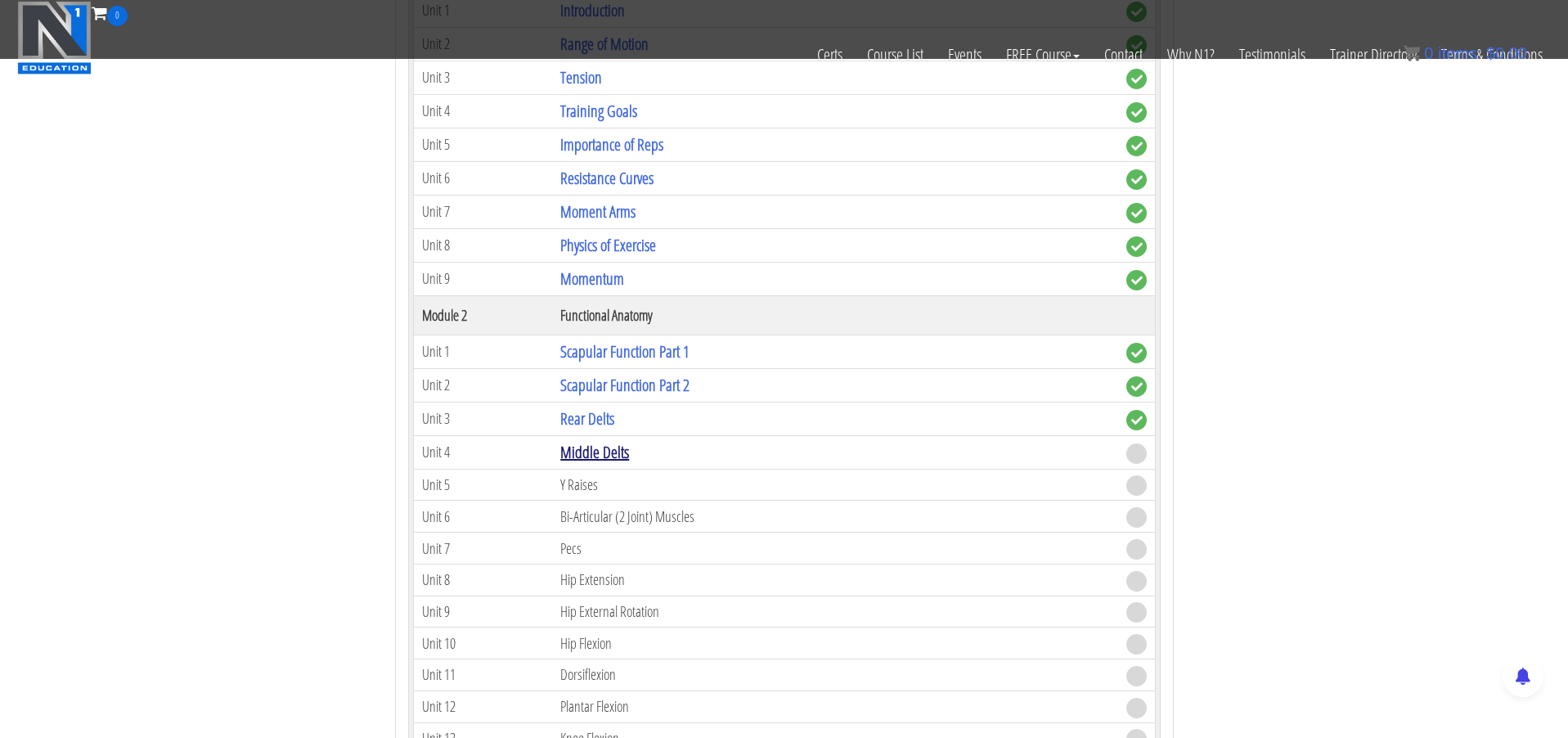
click at [613, 446] on link "Middle Delts" at bounding box center [595, 452] width 68 height 22
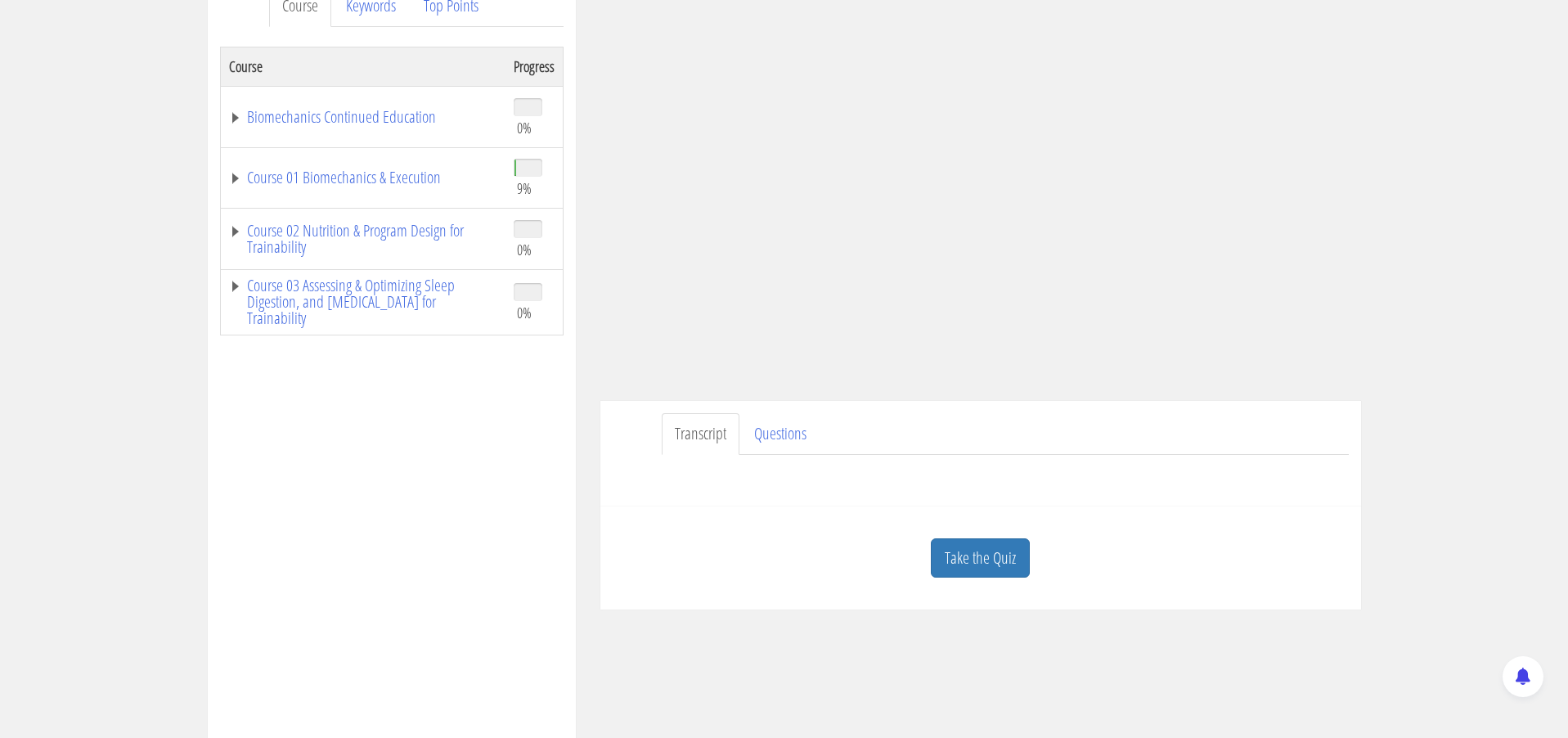
scroll to position [244, 0]
click at [793, 435] on link "Questions" at bounding box center [780, 431] width 78 height 41
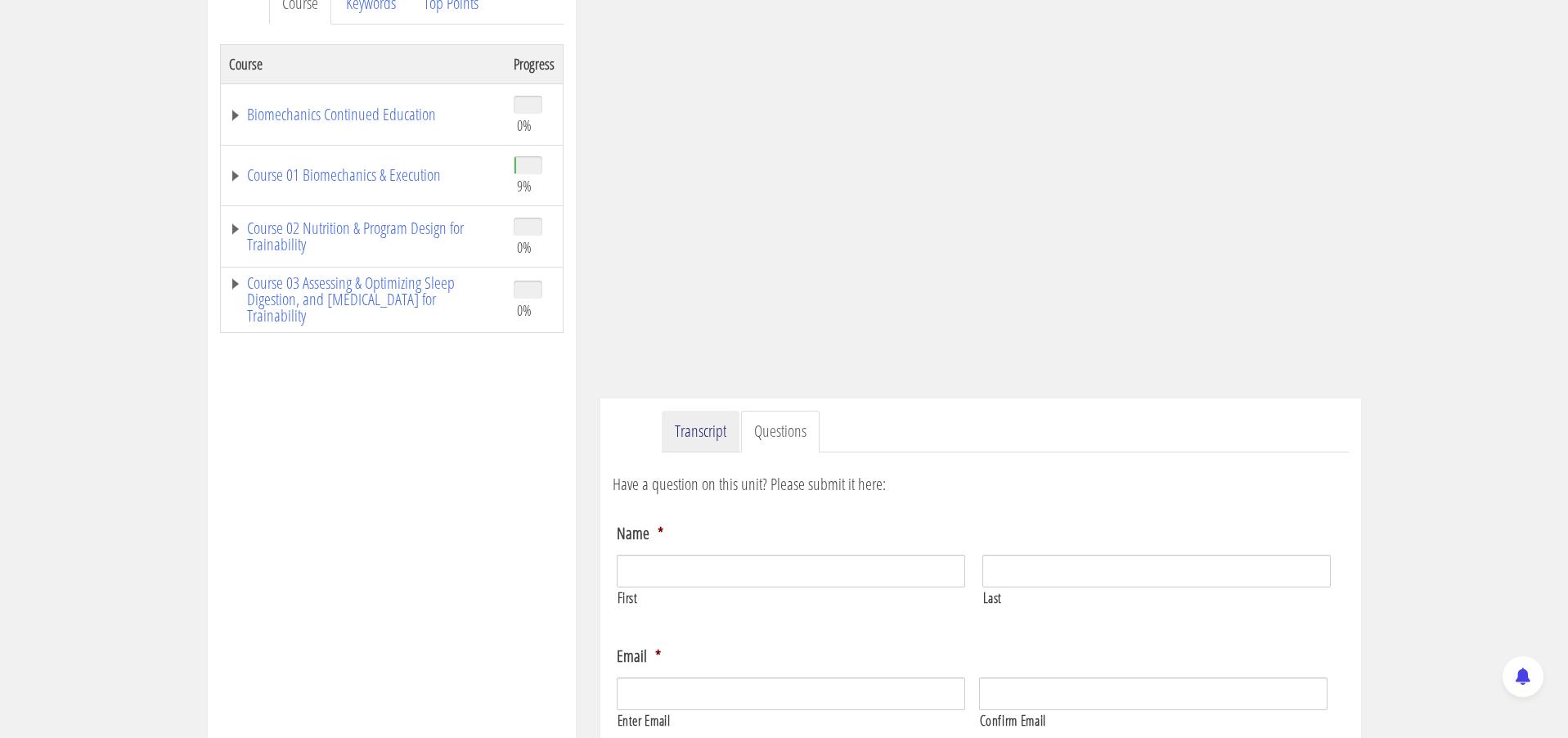
click at [703, 434] on link "Transcript" at bounding box center [701, 431] width 78 height 41
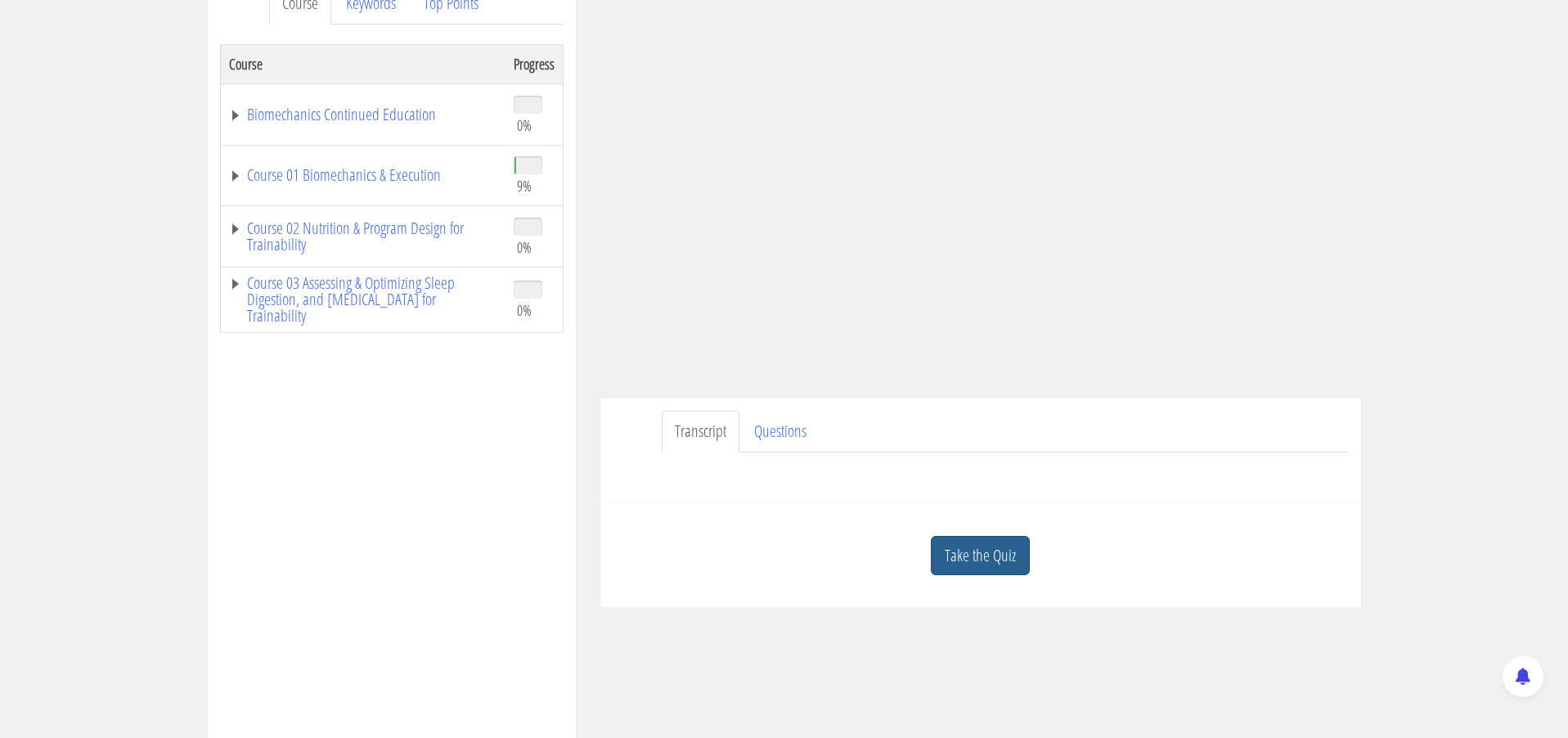
click at [989, 549] on link "Take the Quiz" at bounding box center [980, 556] width 99 height 40
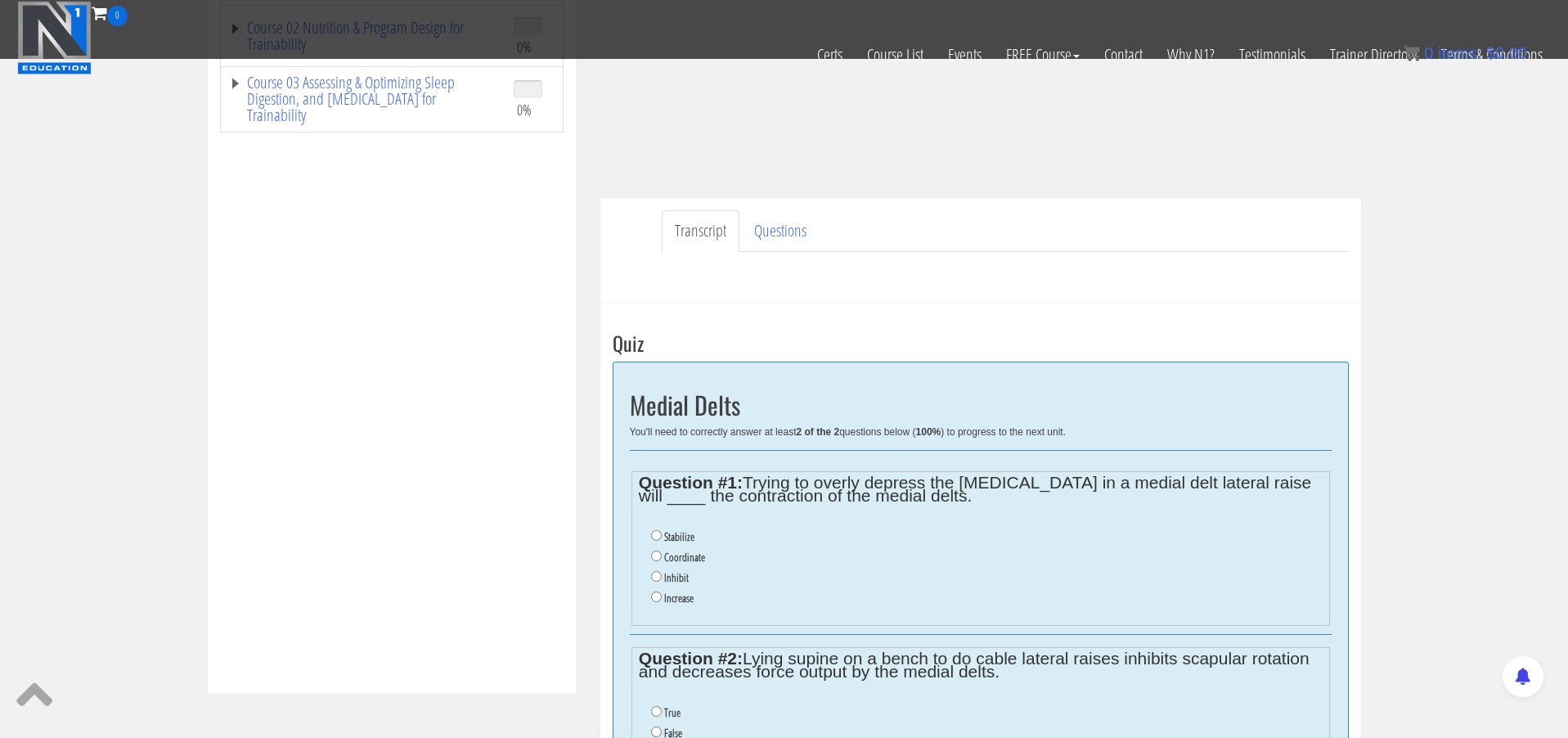
scroll to position [343, 0]
click at [681, 569] on label "Inhibit" at bounding box center [676, 576] width 24 height 13
click at [662, 569] on input "Inhibit" at bounding box center [656, 574] width 11 height 11
radio input "true"
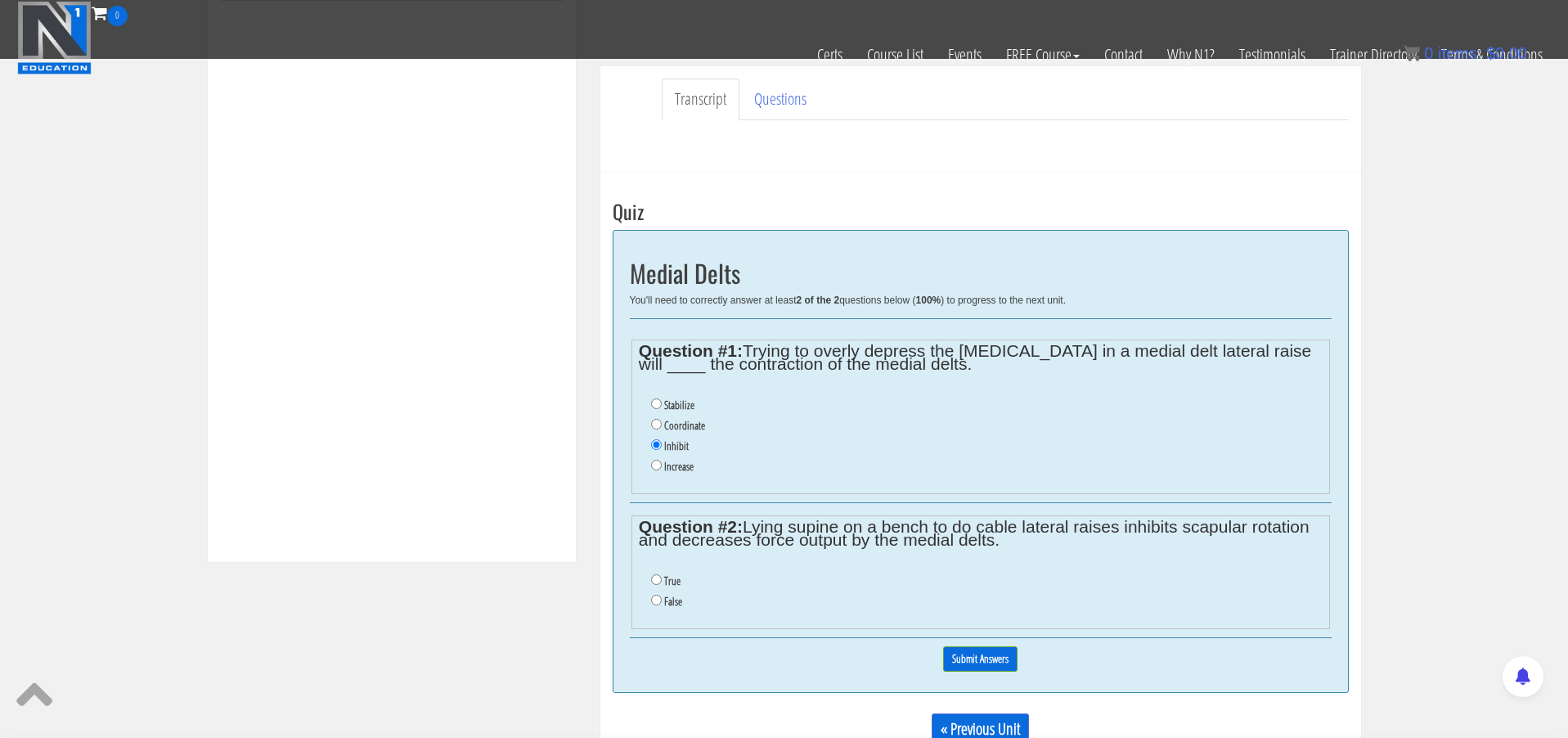
scroll to position [476, 0]
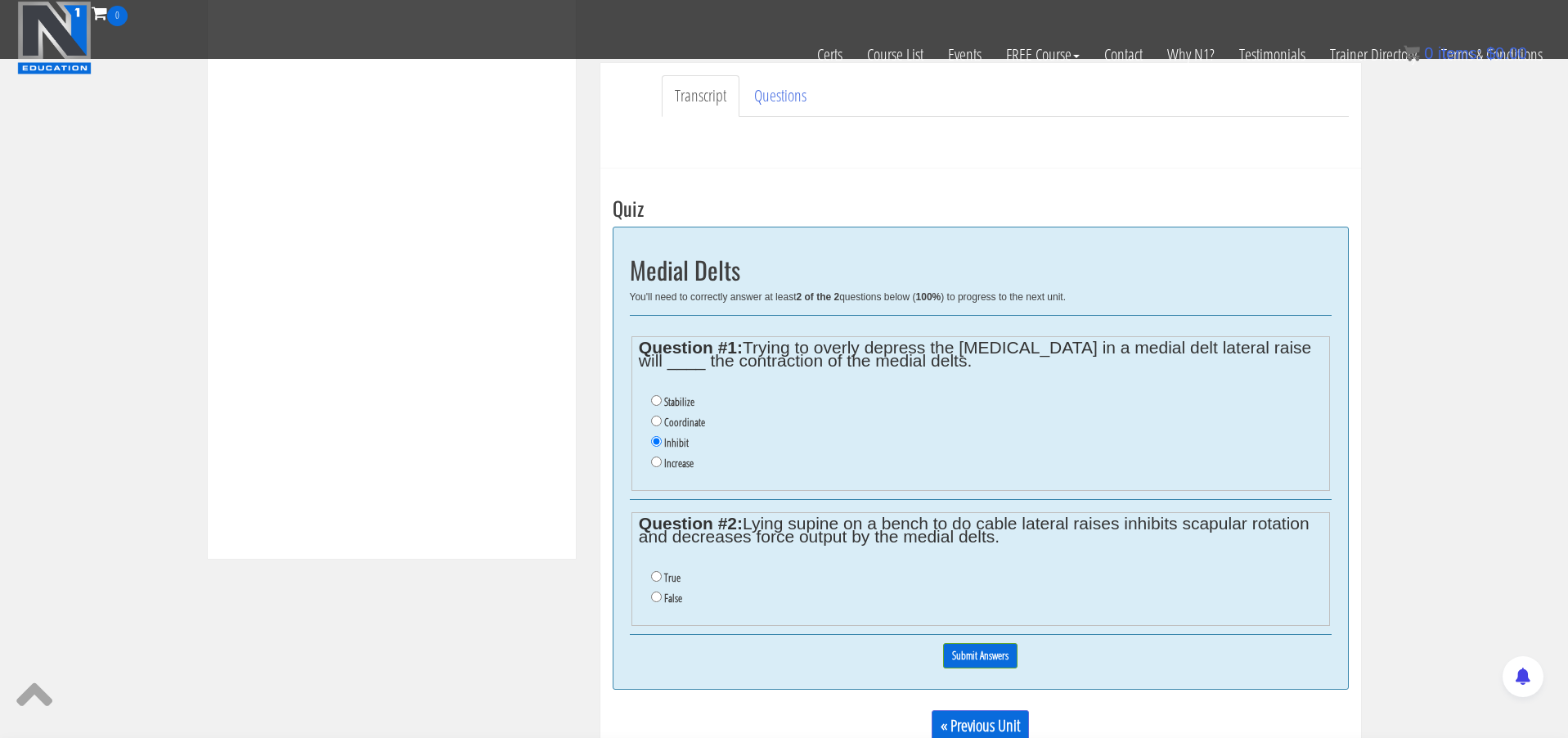
click at [657, 571] on input "True" at bounding box center [656, 576] width 11 height 11
radio input "true"
click at [947, 643] on input "Submit Answers" at bounding box center [980, 655] width 74 height 25
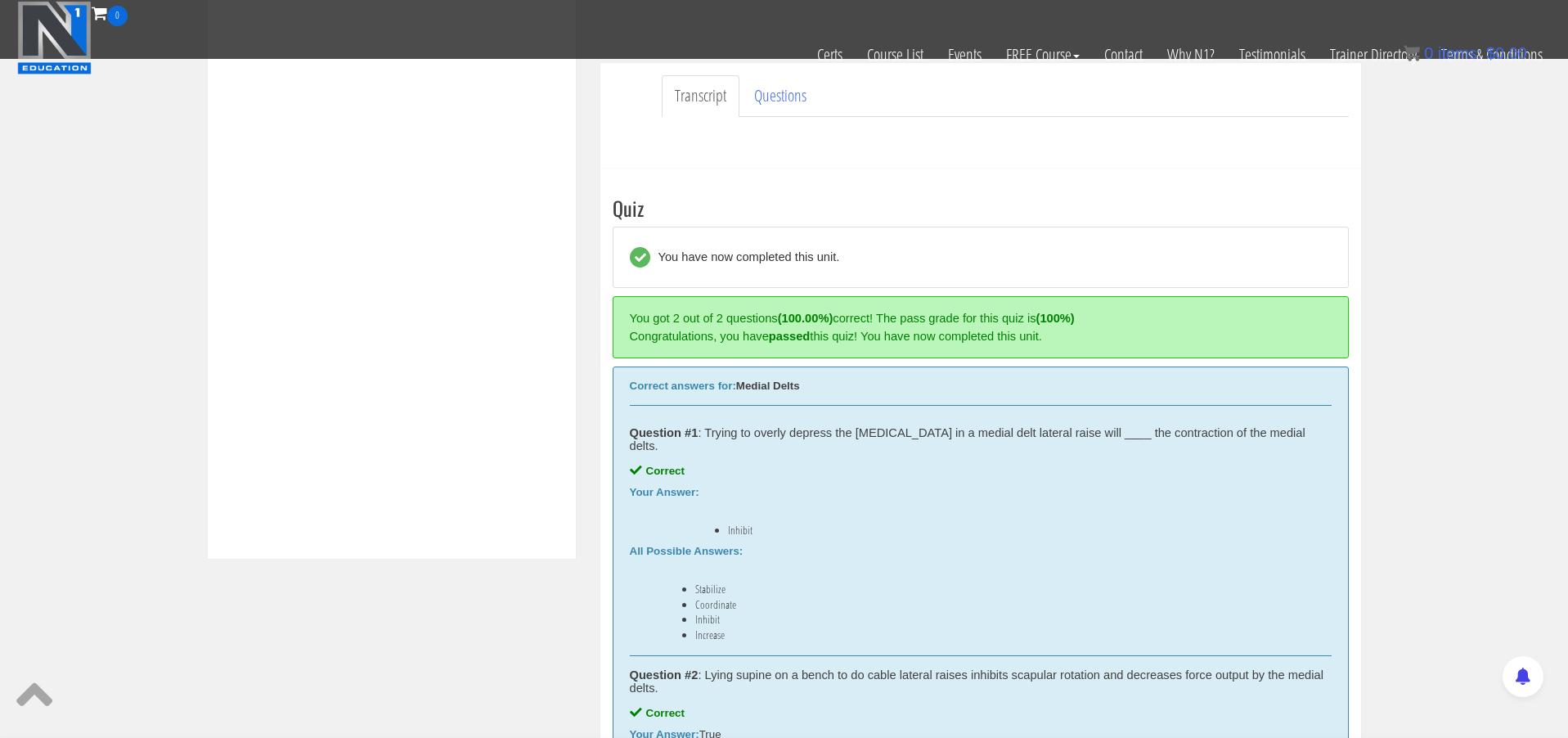
scroll to position [619, 0]
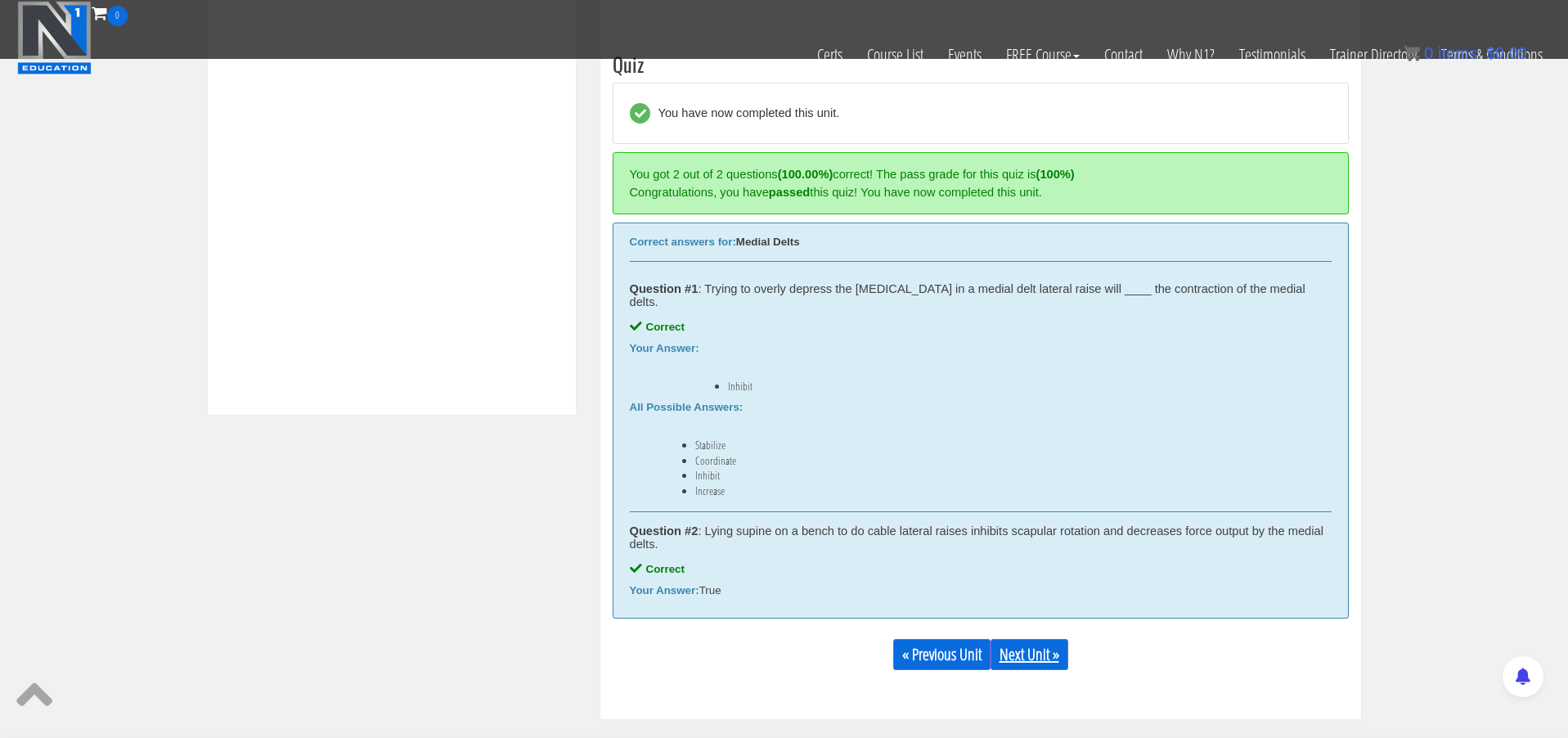
click at [1054, 639] on link "Next Unit »" at bounding box center [1029, 654] width 78 height 31
